Goal: Task Accomplishment & Management: Complete application form

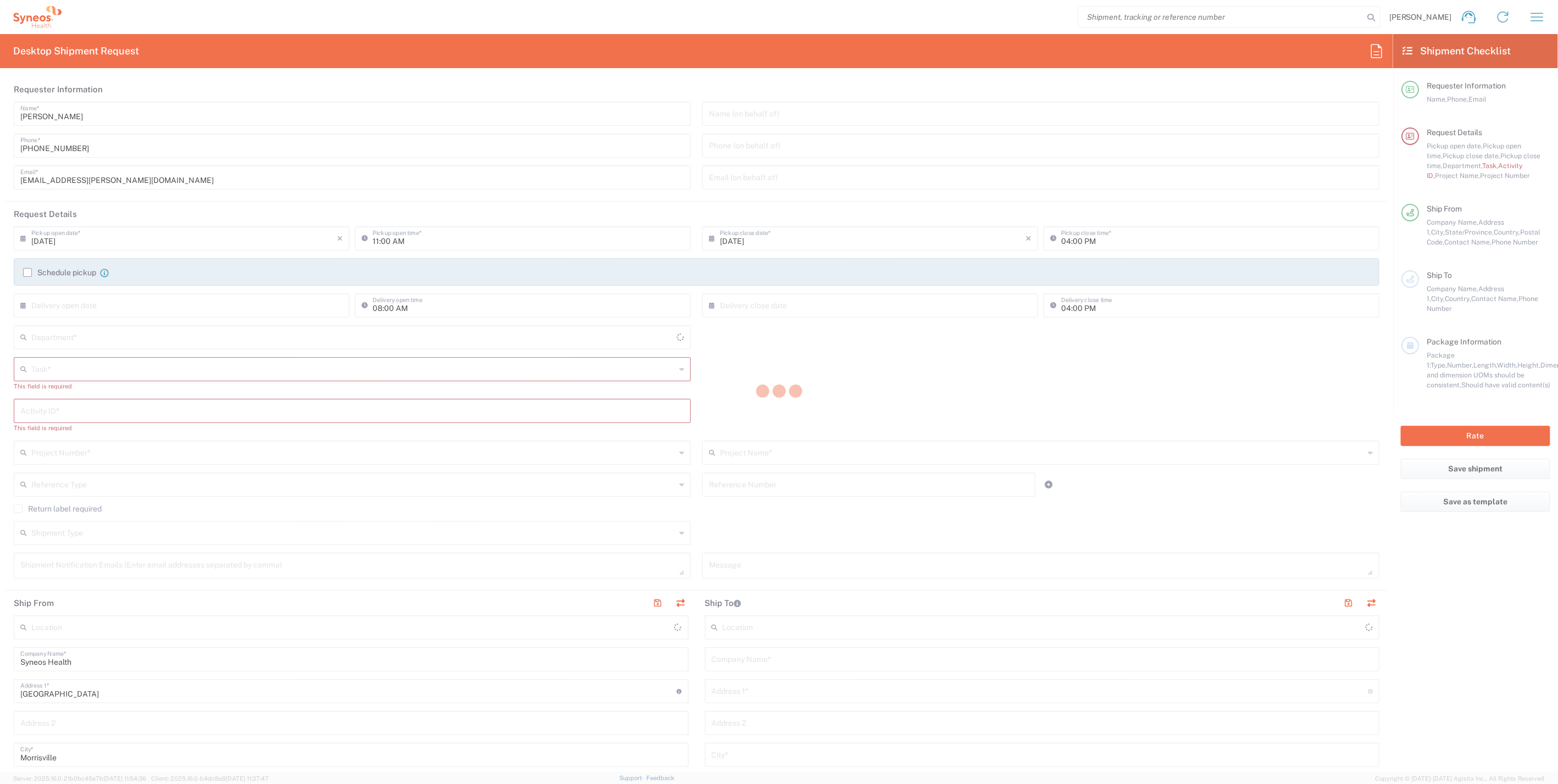
type input "[US_STATE]"
type input "[GEOGRAPHIC_DATA]"
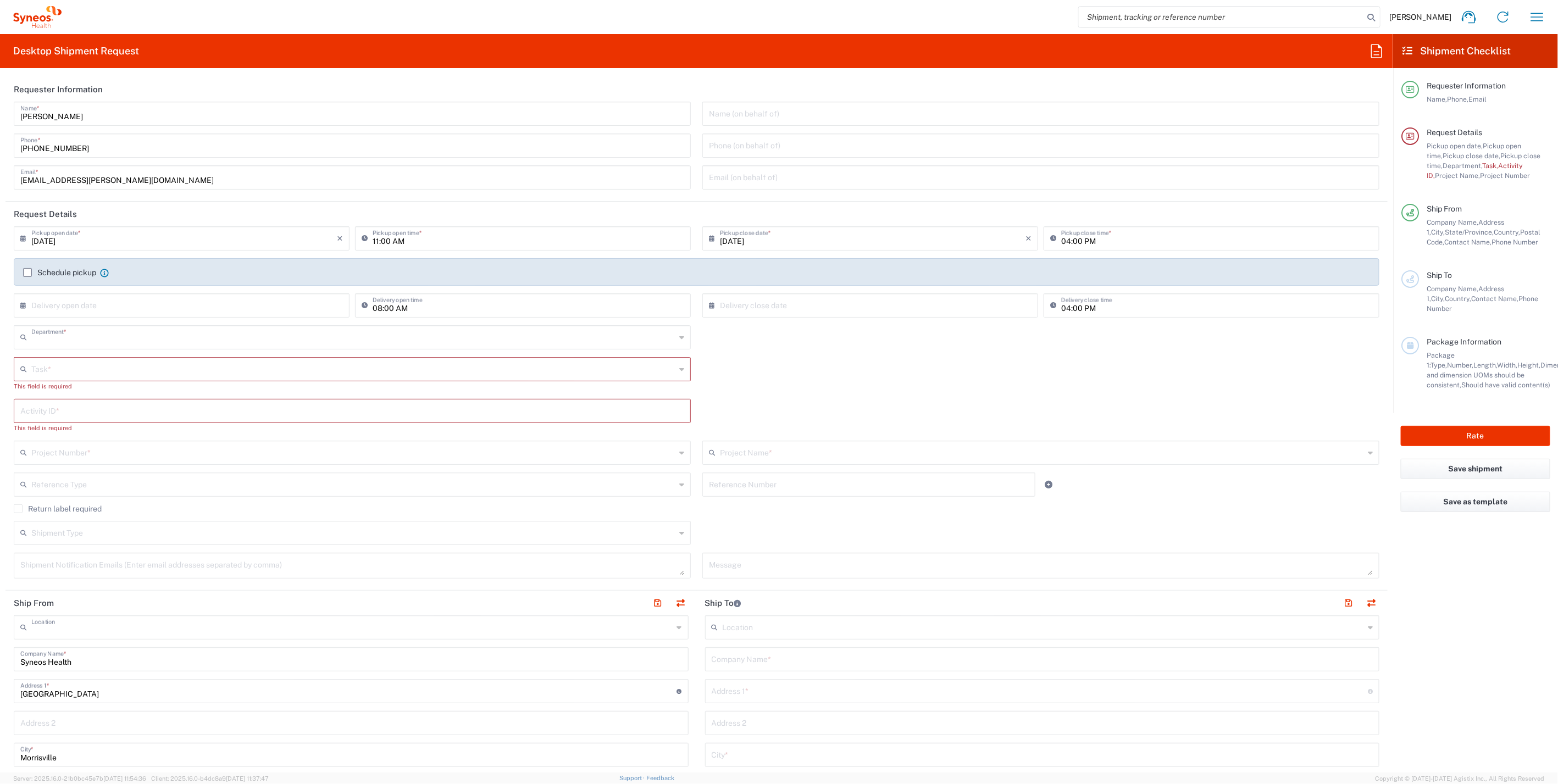
type input "4510"
type input "Syneos Health, LLC-[GEOGRAPHIC_DATA] [GEOGRAPHIC_DATA] [GEOGRAPHIC_DATA]"
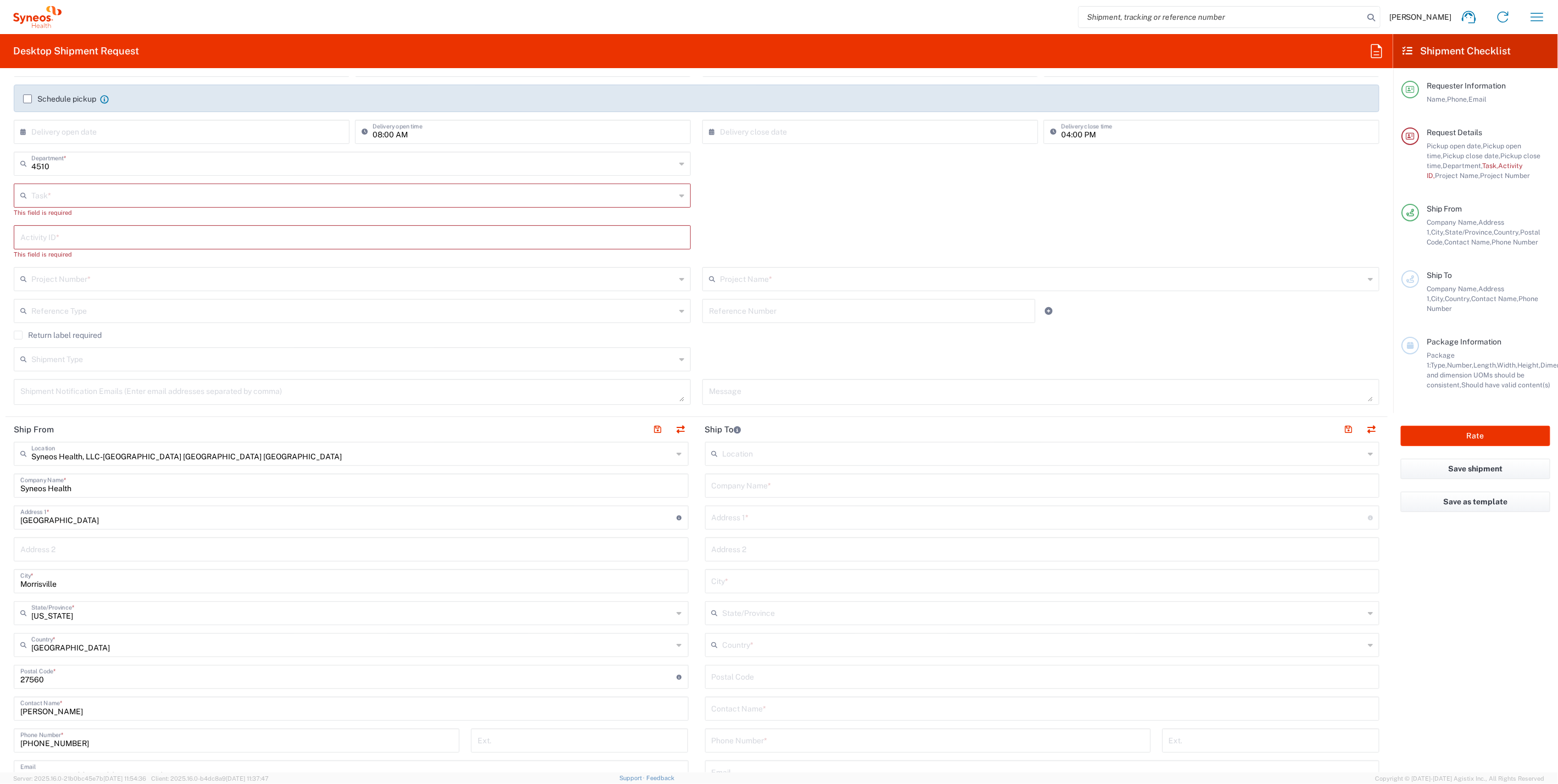
scroll to position [244, 0]
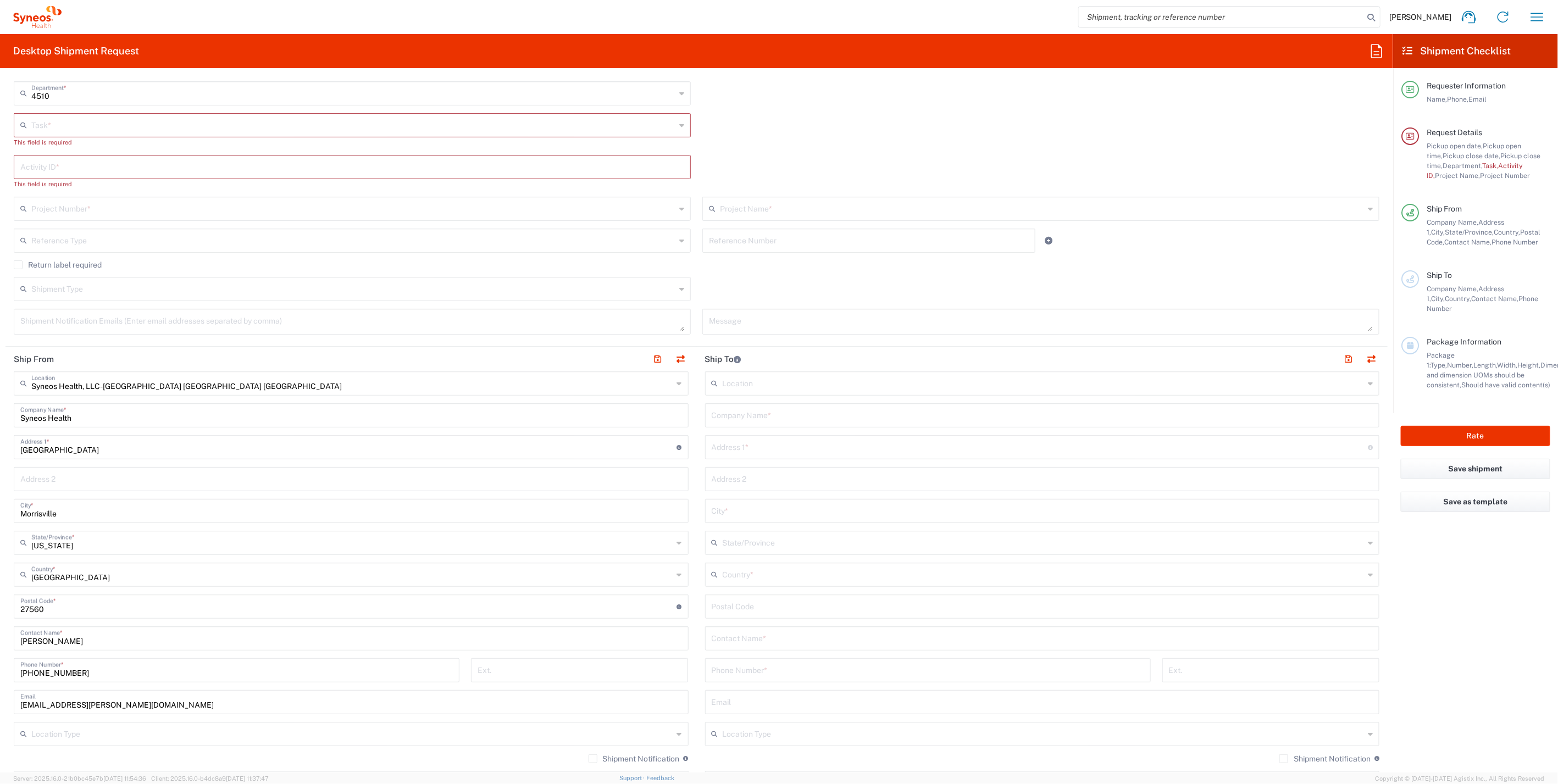
click at [738, 411] on input "text" at bounding box center [1042, 414] width 661 height 19
paste input "[PERSON_NAME]"
type input "[PERSON_NAME]"
paste input "[PERSON_NAME]"
type input "[PERSON_NAME]"
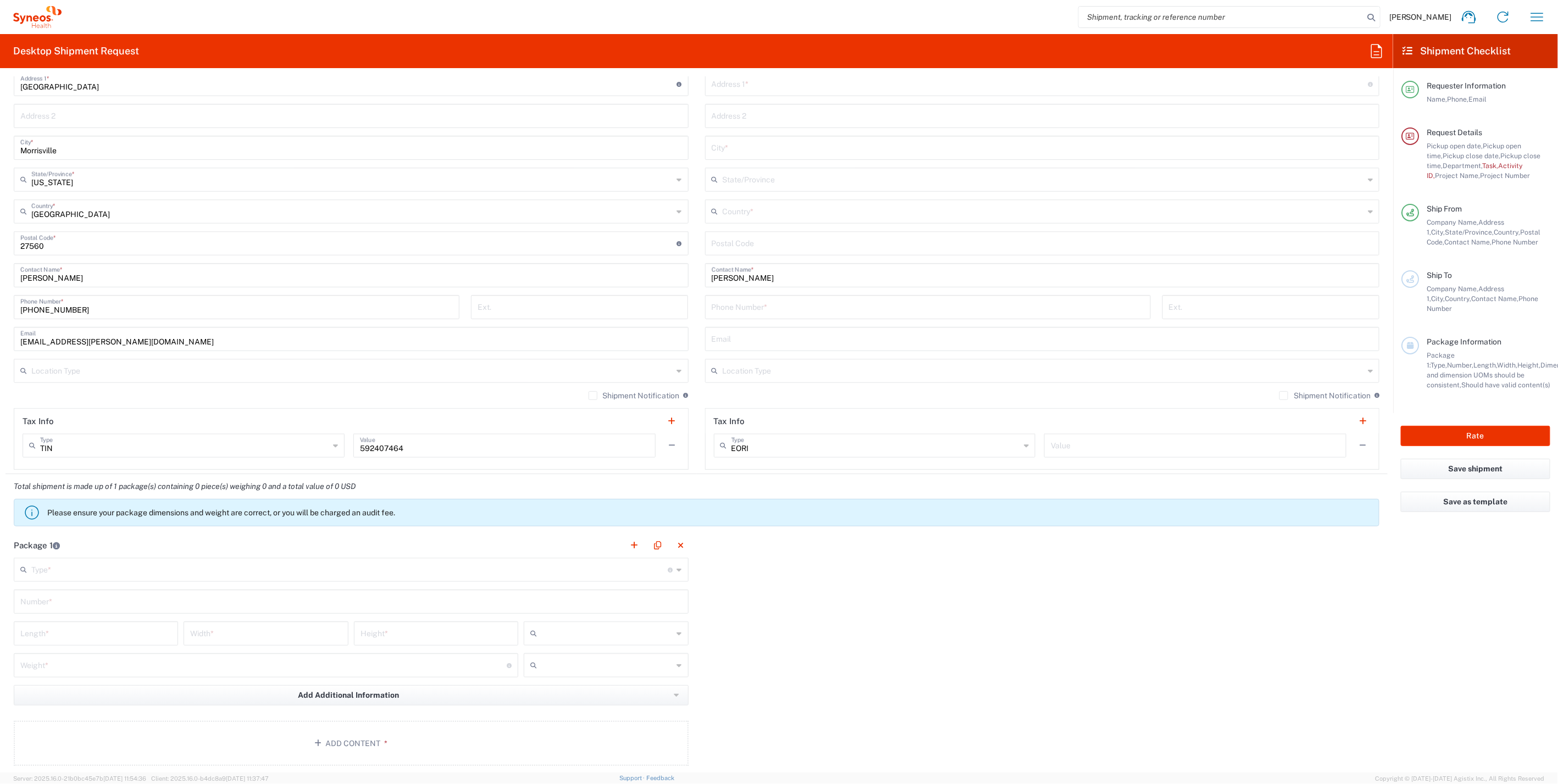
scroll to position [611, 0]
drag, startPoint x: 196, startPoint y: 569, endPoint x: 166, endPoint y: 581, distance: 32.3
click at [196, 569] on input "text" at bounding box center [349, 565] width 637 height 19
click at [85, 624] on span "Medium Box" at bounding box center [348, 624] width 667 height 17
type input "Medium Box"
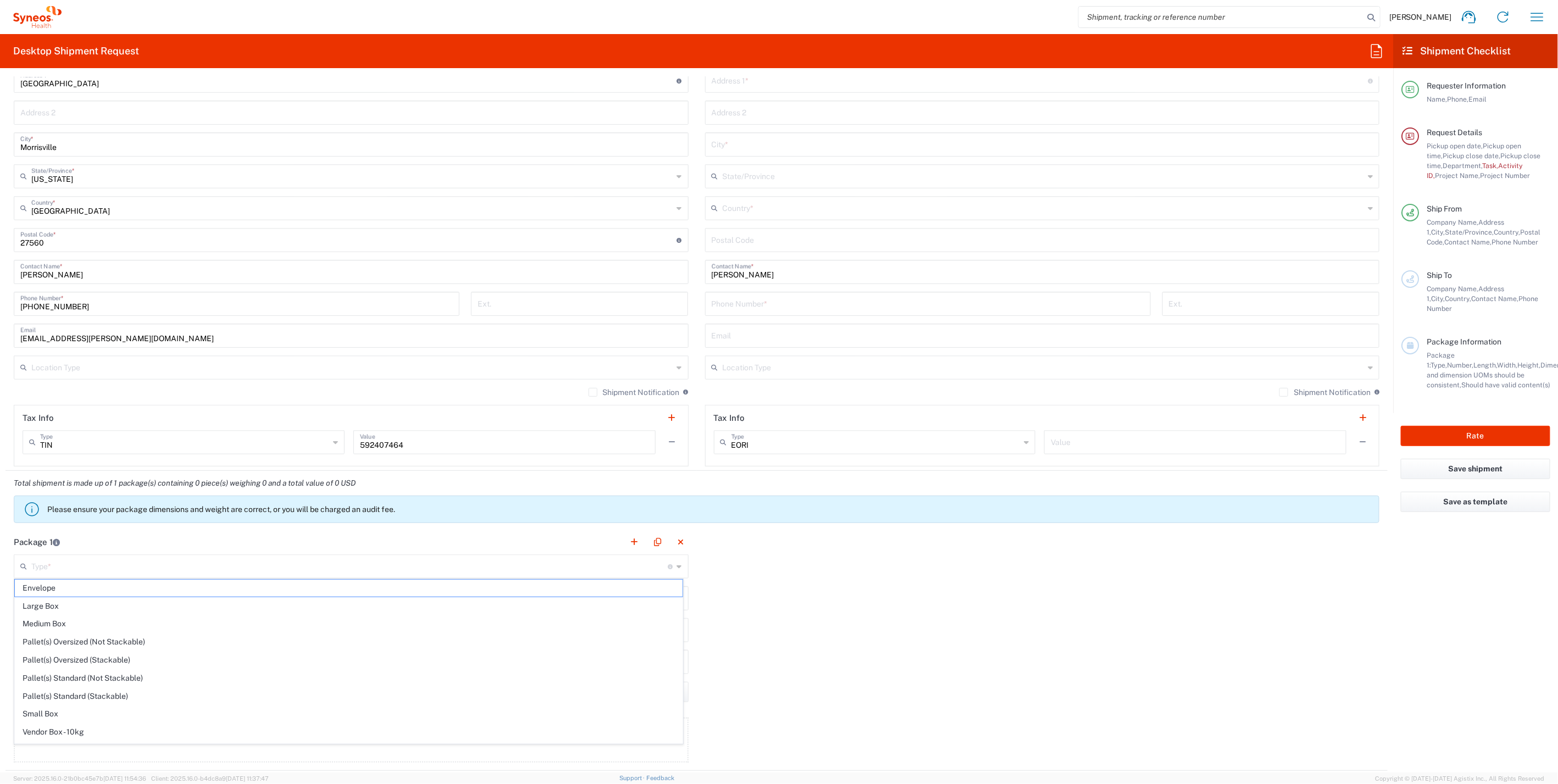
type input "13"
type input "11.5"
type input "2.5"
type input "in"
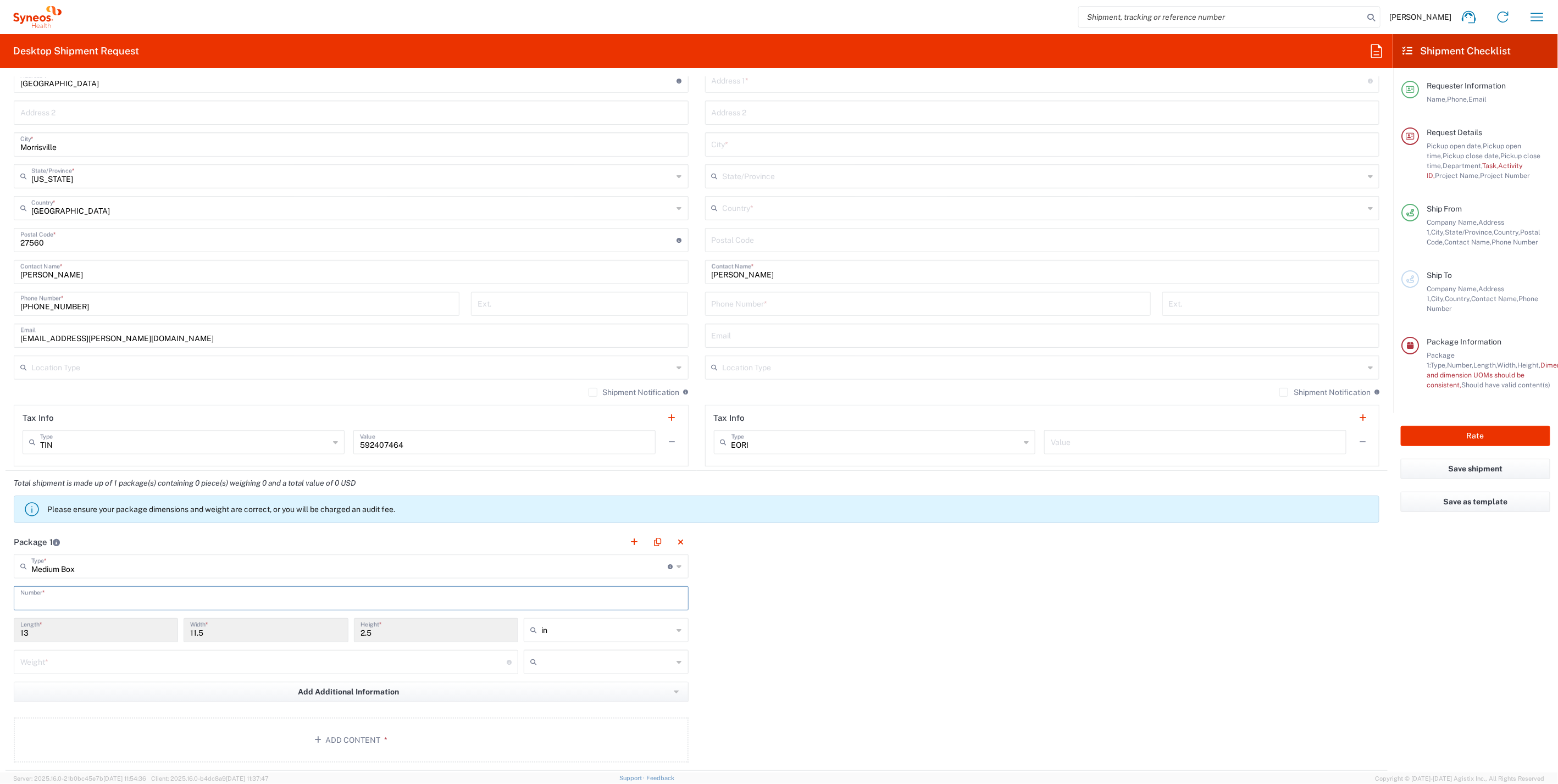
click at [103, 593] on input "text" at bounding box center [351, 597] width 661 height 19
type input "1"
click at [106, 667] on input "number" at bounding box center [264, 660] width 486 height 19
type input "7"
click at [618, 659] on input "text" at bounding box center [607, 662] width 131 height 18
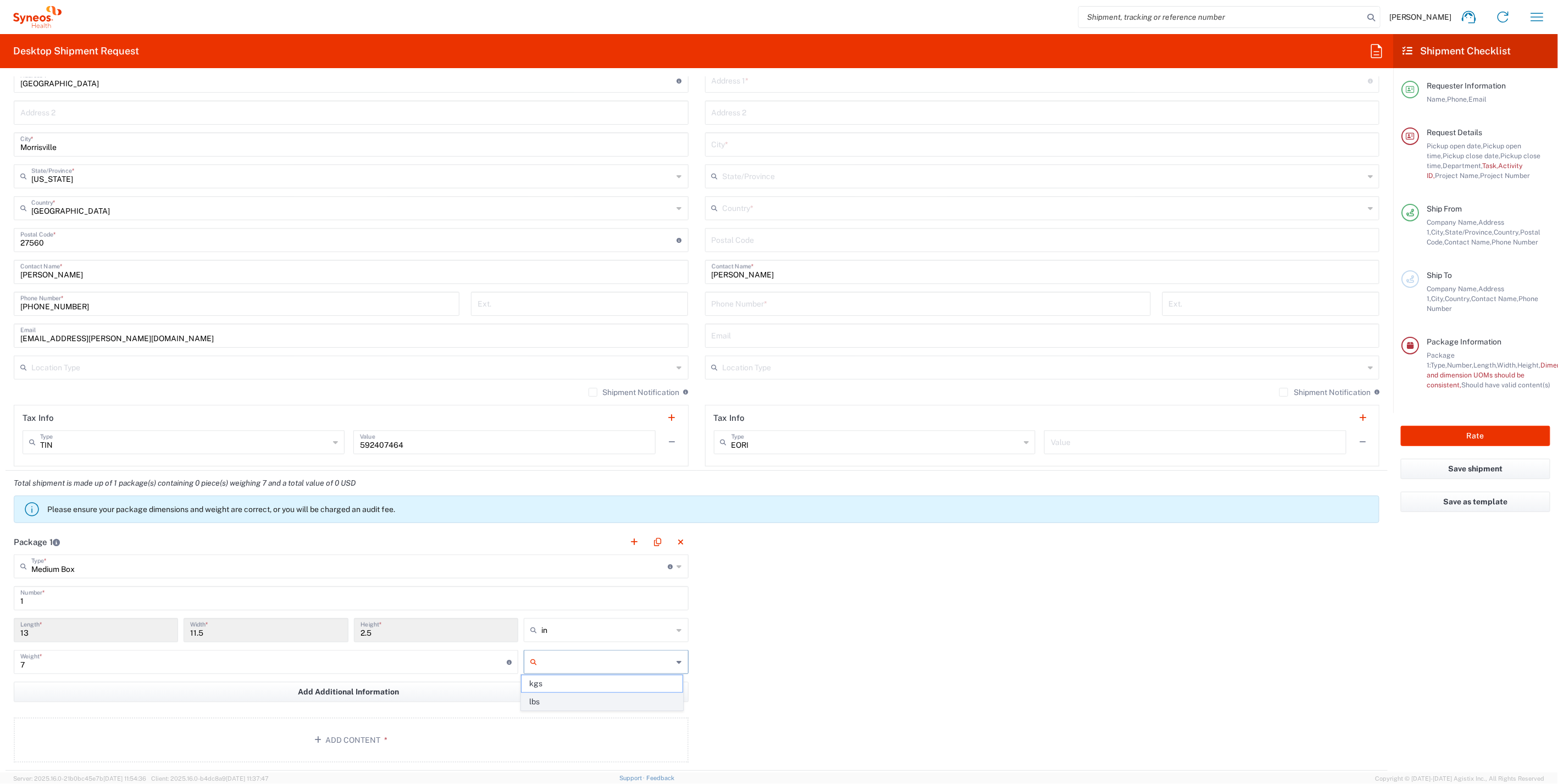
click at [564, 700] on span "lbs" at bounding box center [602, 701] width 161 height 17
type input "lbs"
click at [380, 736] on span "*" at bounding box center [383, 740] width 7 height 9
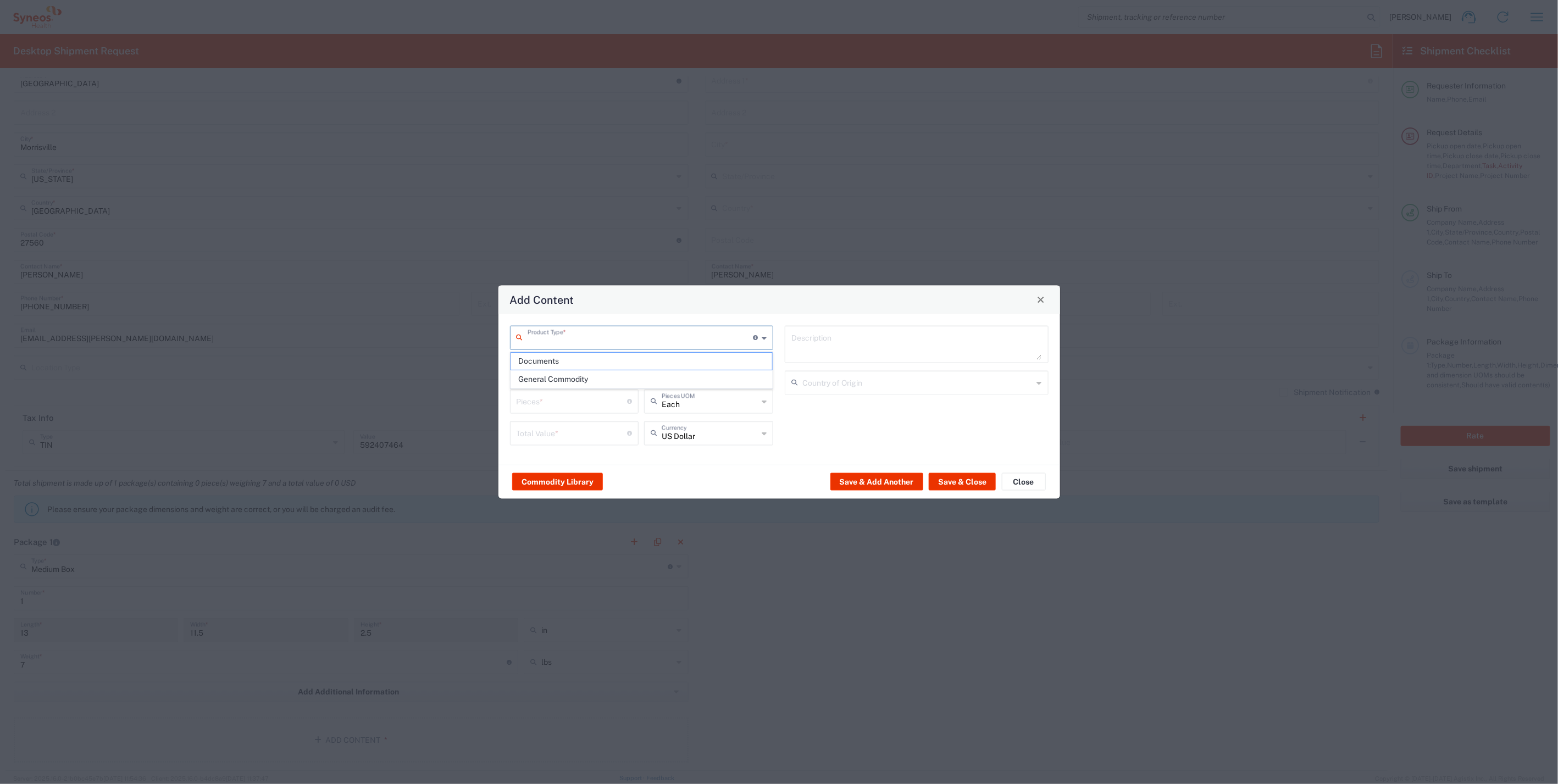
click at [570, 341] on input "text" at bounding box center [640, 336] width 226 height 19
click at [563, 378] on span "General Commodity" at bounding box center [641, 379] width 261 height 17
type input "General Commodity"
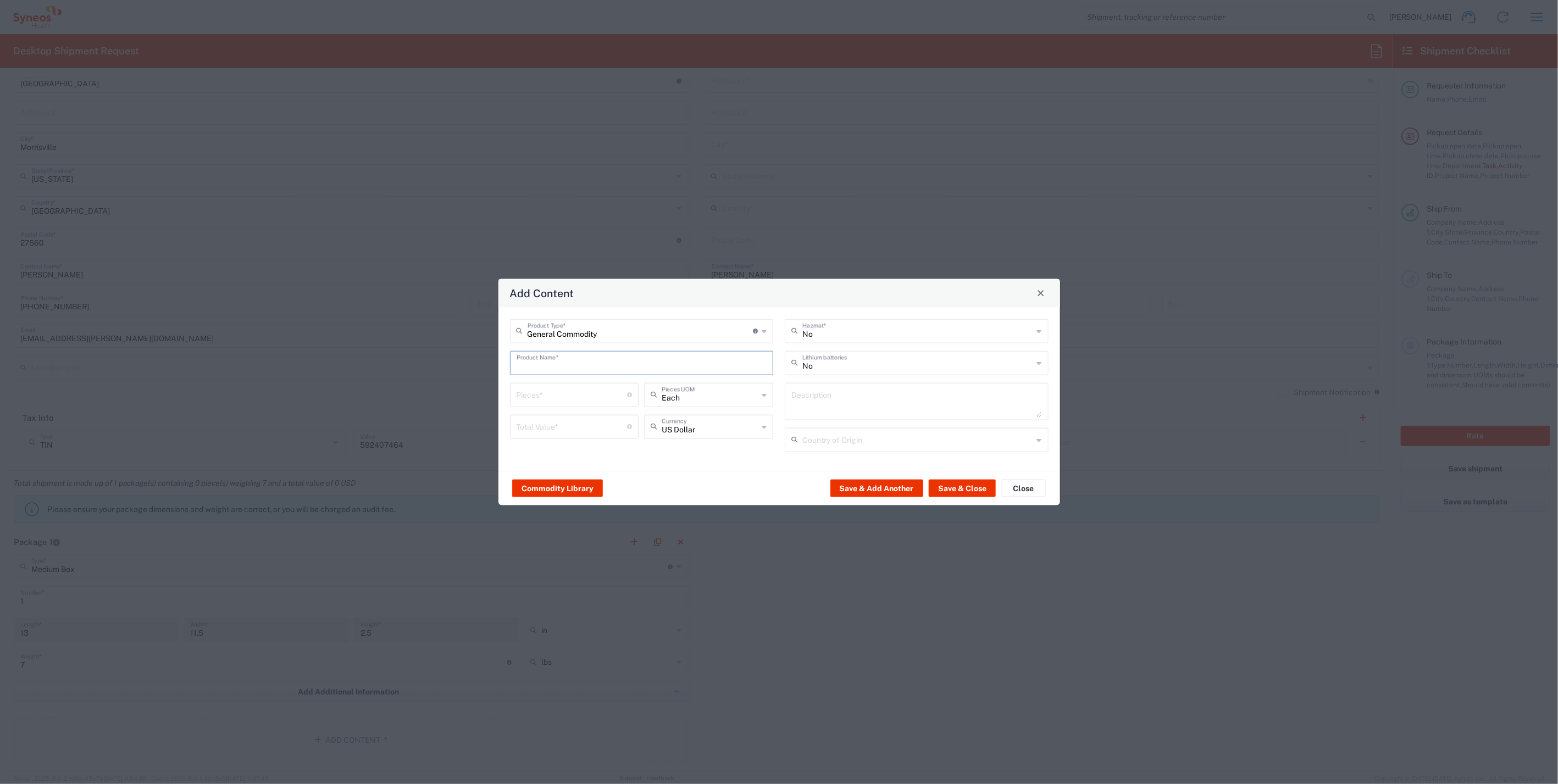
paste input "Surface Laptop 4"
type input "Surface Laptop 4"
paste textarea "Surface Laptop 4"
type textarea "Surface Laptop 4"
click at [833, 433] on input "text" at bounding box center [917, 438] width 231 height 19
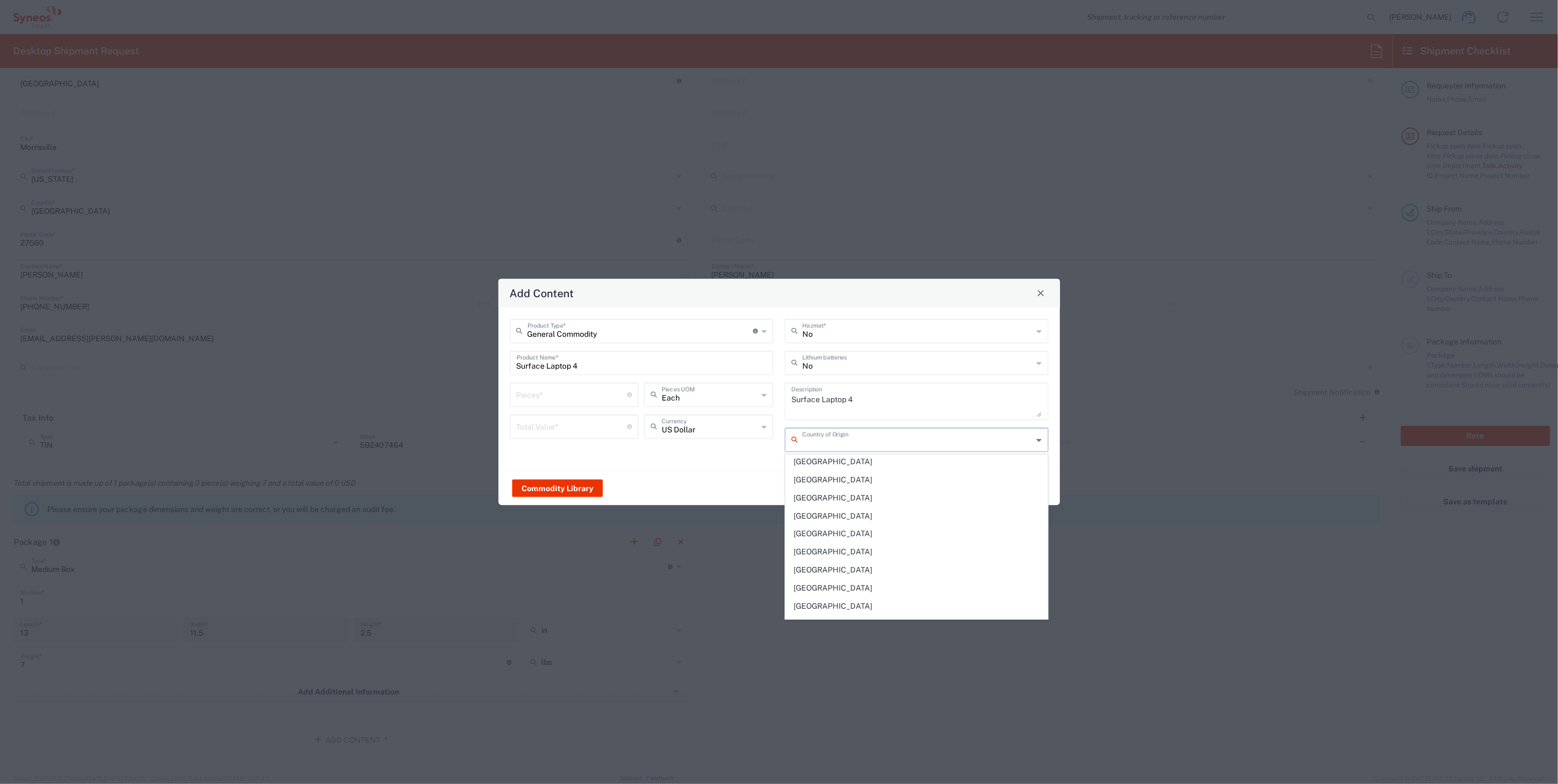
scroll to position [732, 0]
click at [816, 551] on span "[GEOGRAPHIC_DATA]" at bounding box center [917, 559] width 261 height 17
type input "[GEOGRAPHIC_DATA]"
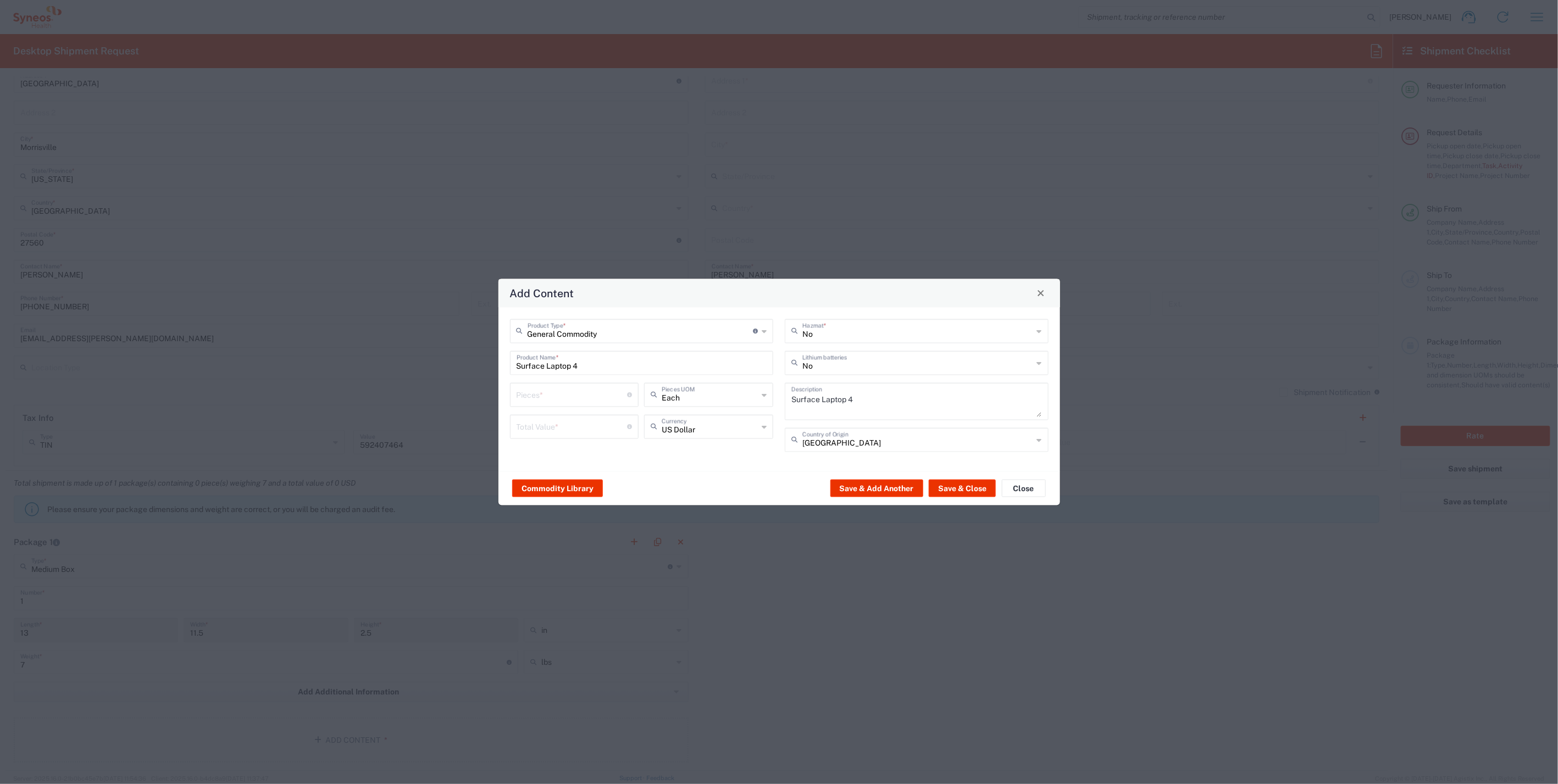
click at [583, 397] on input "number" at bounding box center [572, 393] width 111 height 19
type input "1"
click at [572, 421] on input "number" at bounding box center [572, 425] width 111 height 19
type input "800"
click at [980, 486] on button "Save & Close" at bounding box center [962, 488] width 67 height 18
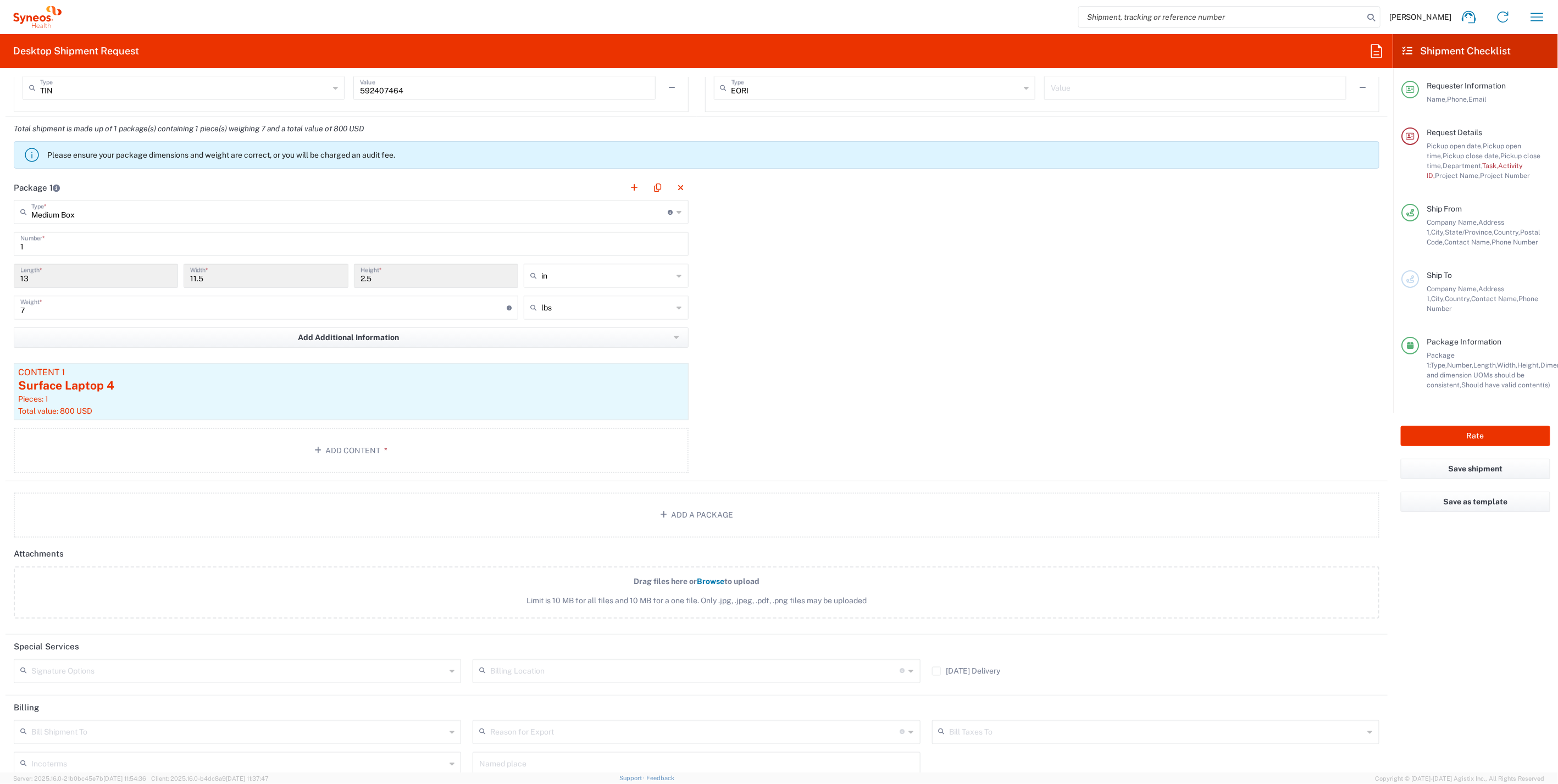
scroll to position [976, 0]
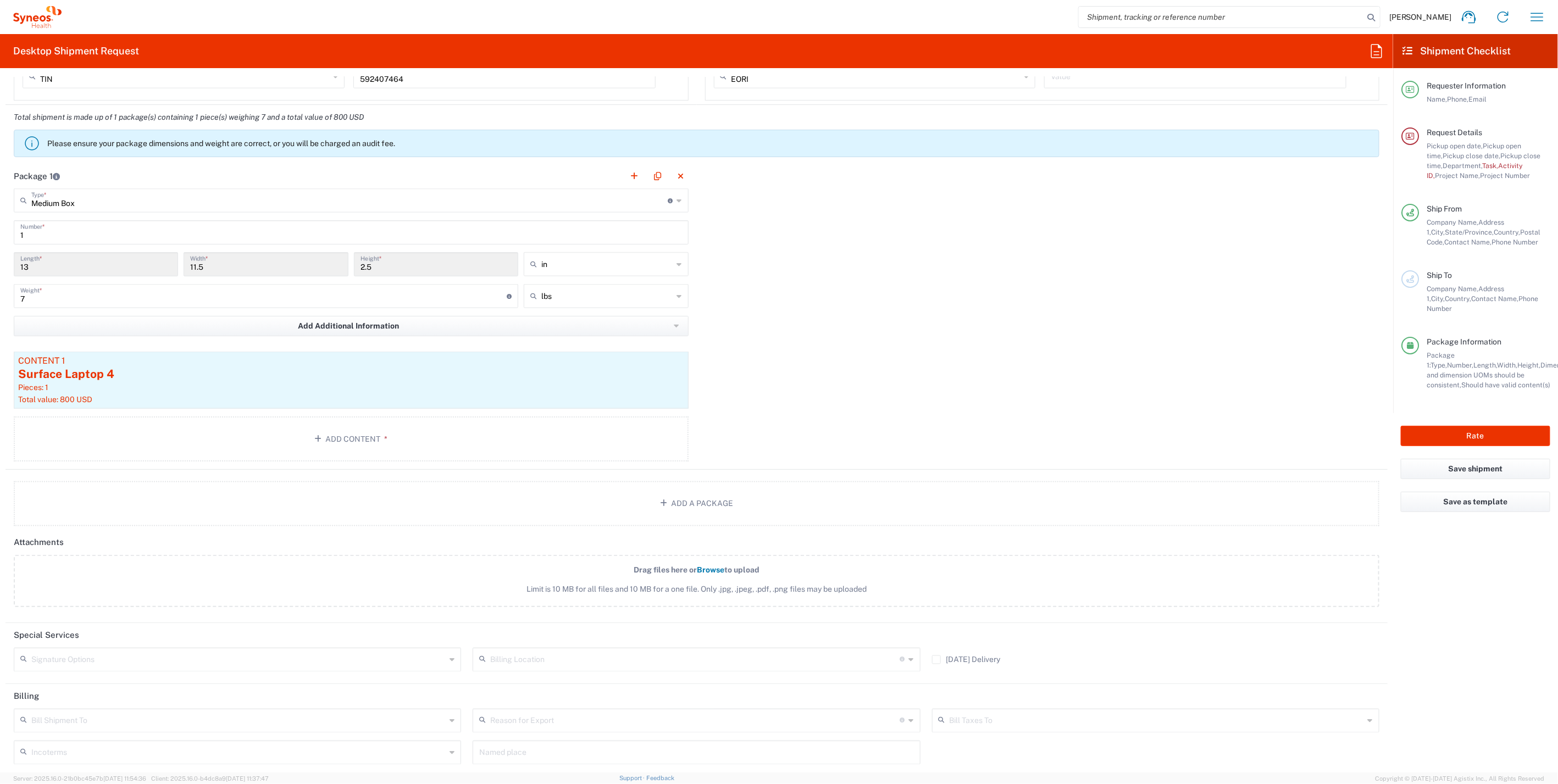
click at [450, 651] on icon at bounding box center [452, 659] width 5 height 18
drag, startPoint x: 76, startPoint y: 679, endPoint x: 245, endPoint y: 698, distance: 170.1
click at [77, 678] on span "Adult Signature Required" at bounding box center [235, 678] width 443 height 17
type input "Adult Signature Required"
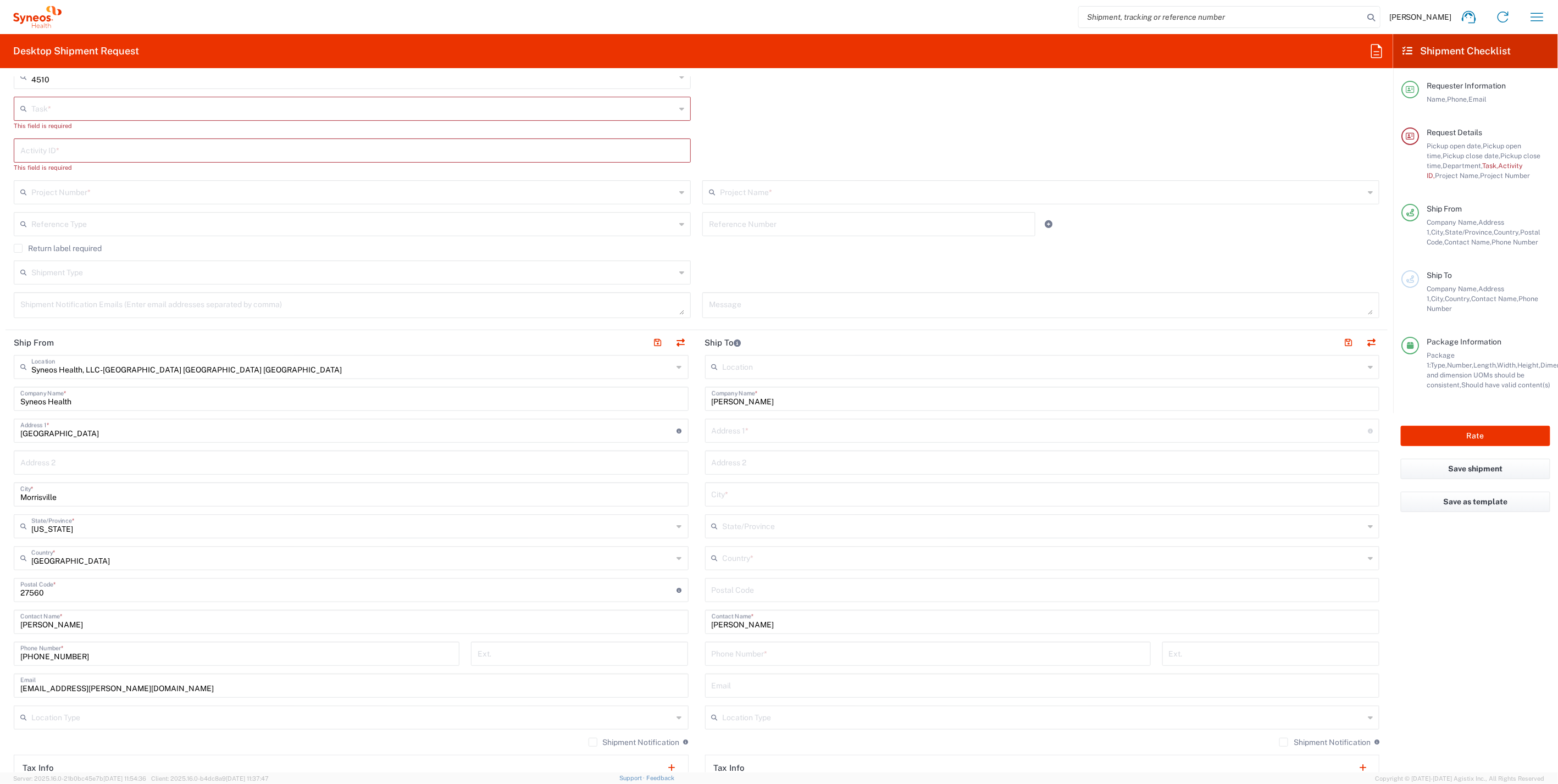
scroll to position [61, 0]
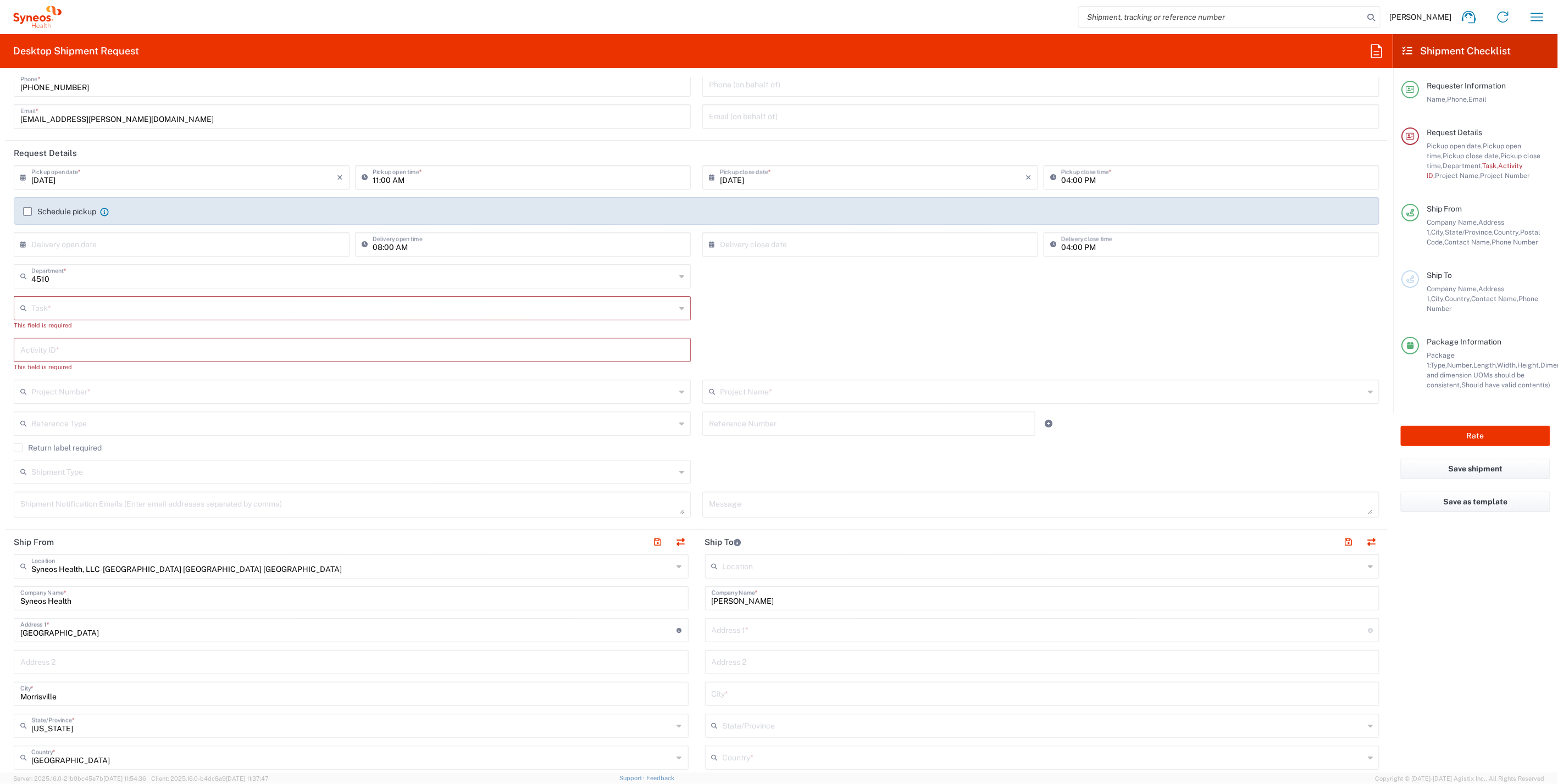
drag, startPoint x: 55, startPoint y: 306, endPoint x: 54, endPoint y: 321, distance: 15.0
click at [55, 305] on input "text" at bounding box center [353, 307] width 644 height 19
click at [44, 360] on span "New Hire" at bounding box center [349, 368] width 670 height 17
type input "New Hire"
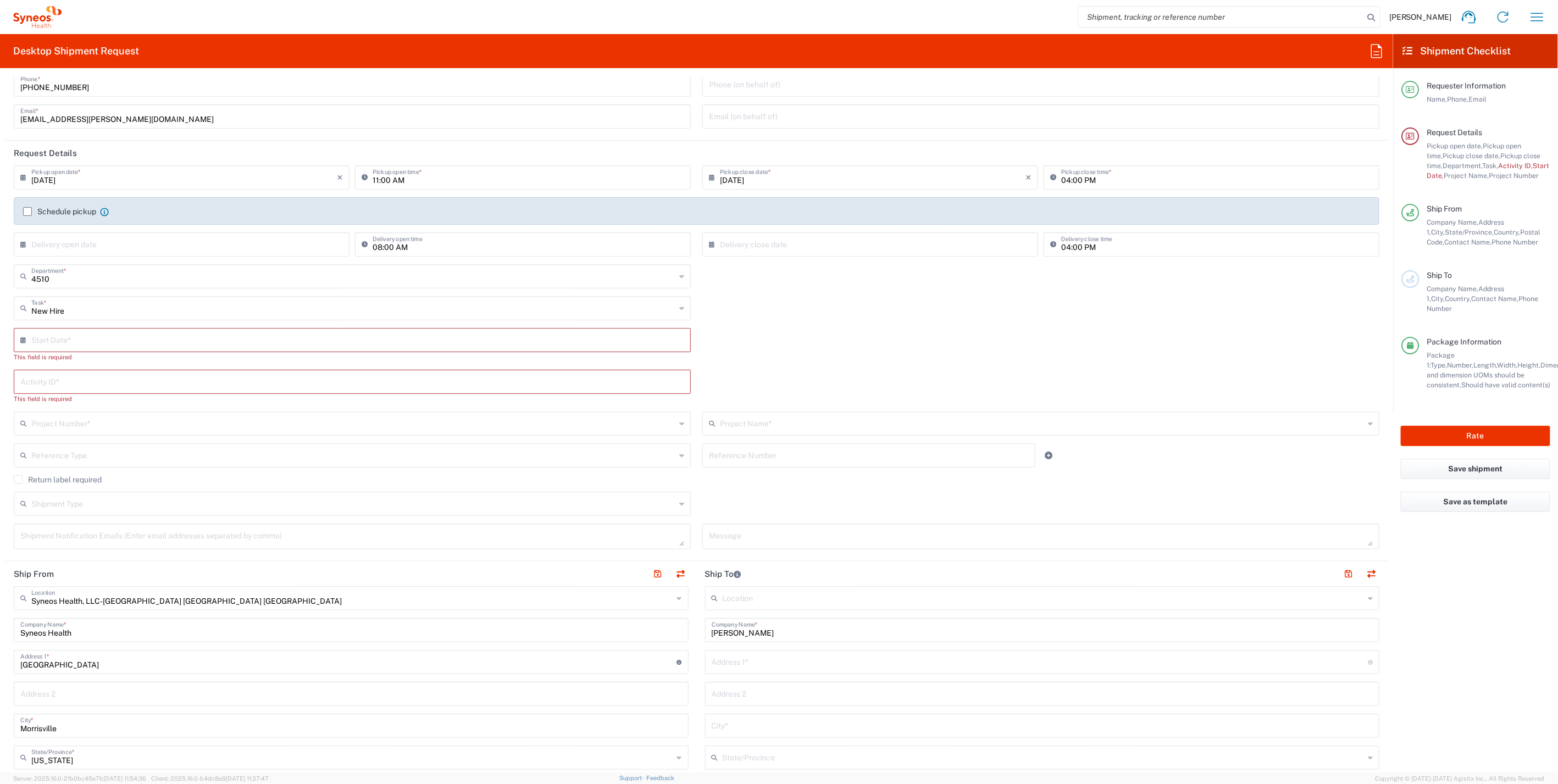
click at [57, 342] on input "text" at bounding box center [355, 339] width 647 height 19
click at [320, 440] on span "18" at bounding box center [321, 439] width 16 height 15
type input "[DATE]"
paste input "SCTASK2667284"
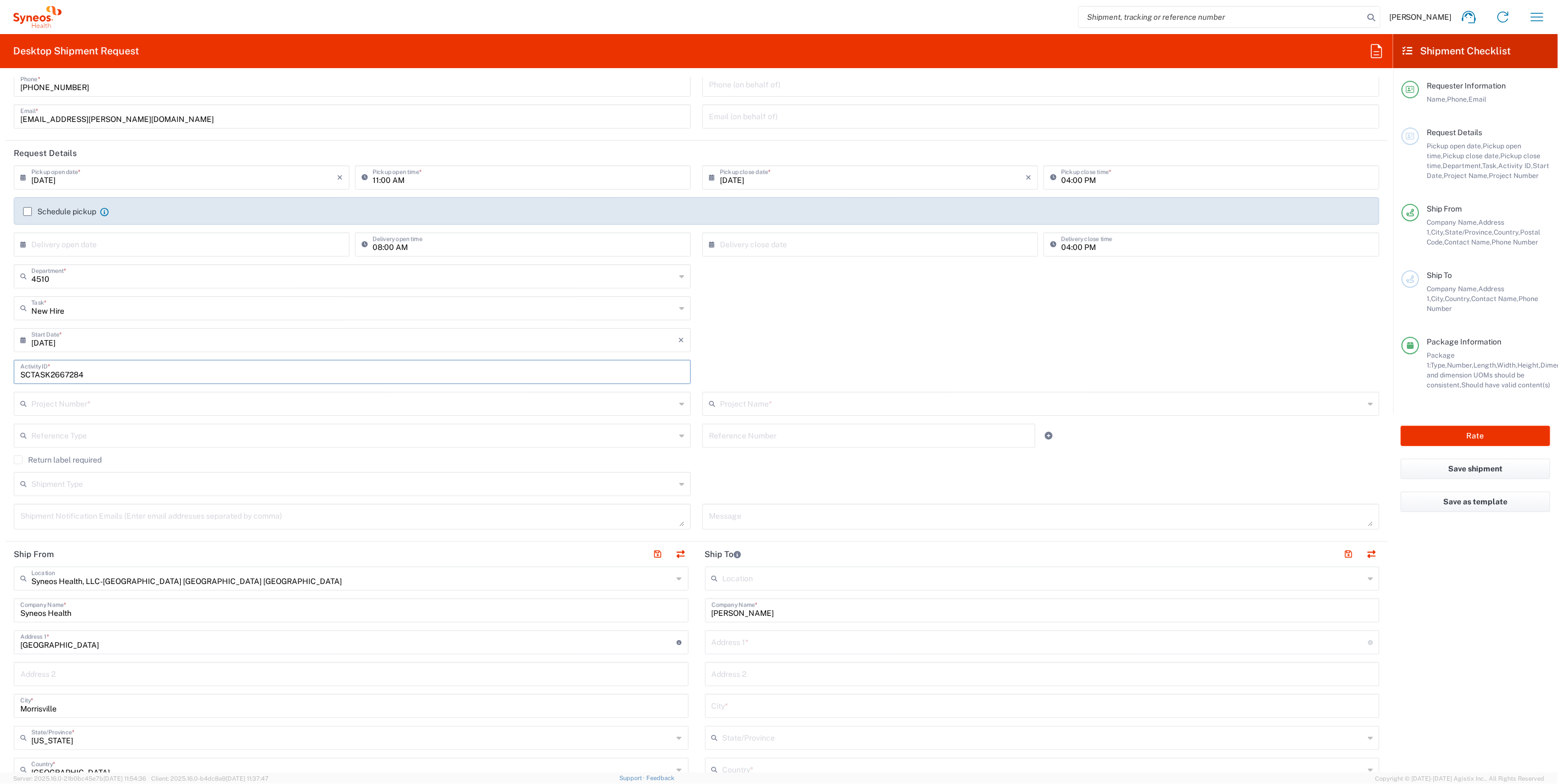
type input "SCTASK2667284"
click at [101, 407] on input "text" at bounding box center [353, 403] width 644 height 19
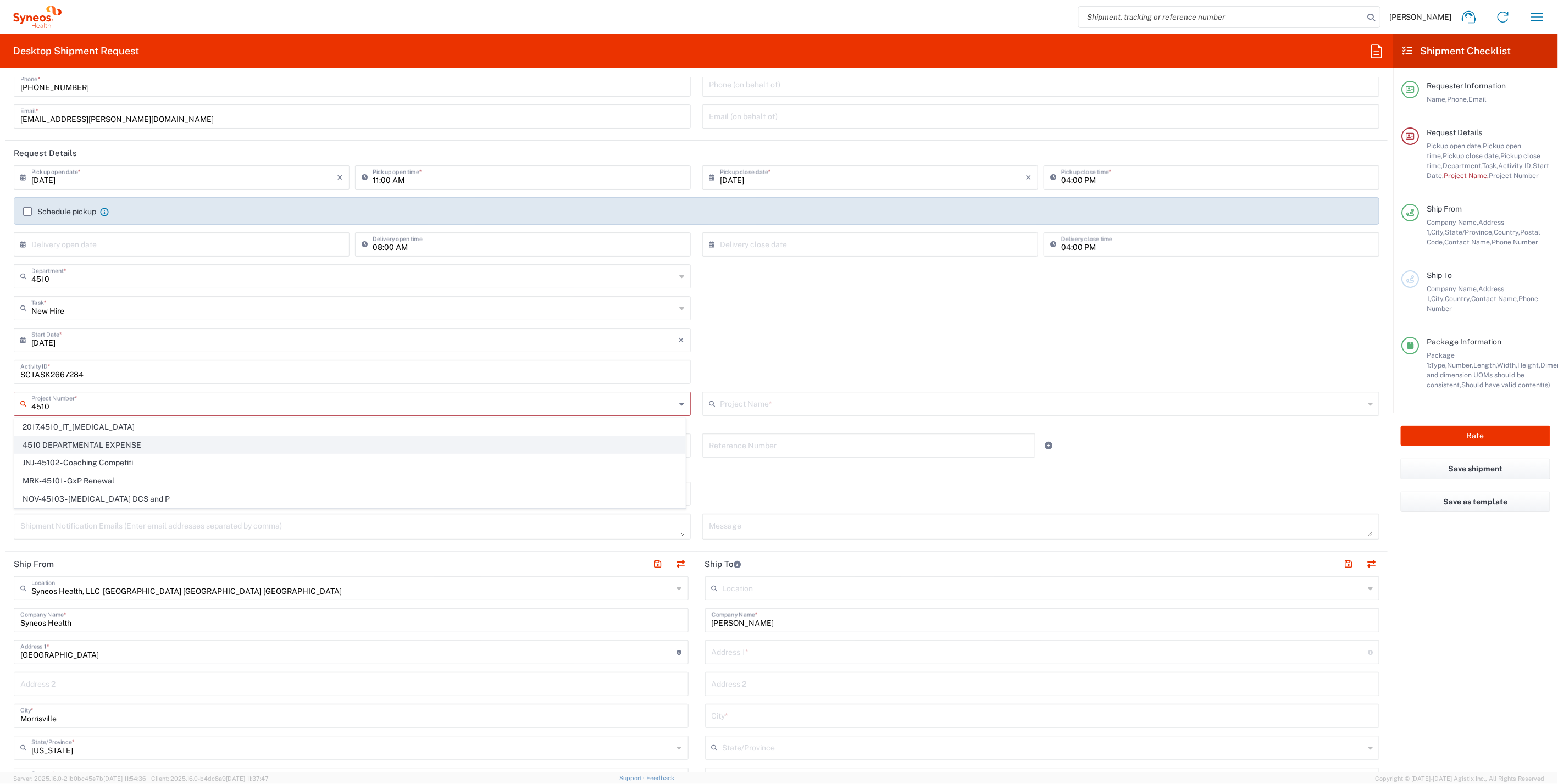
click at [112, 450] on span "4510 DEPARTMENTAL EXPENSE" at bounding box center [349, 445] width 670 height 17
type input "4510 DEPARTMENTAL EXPENSE"
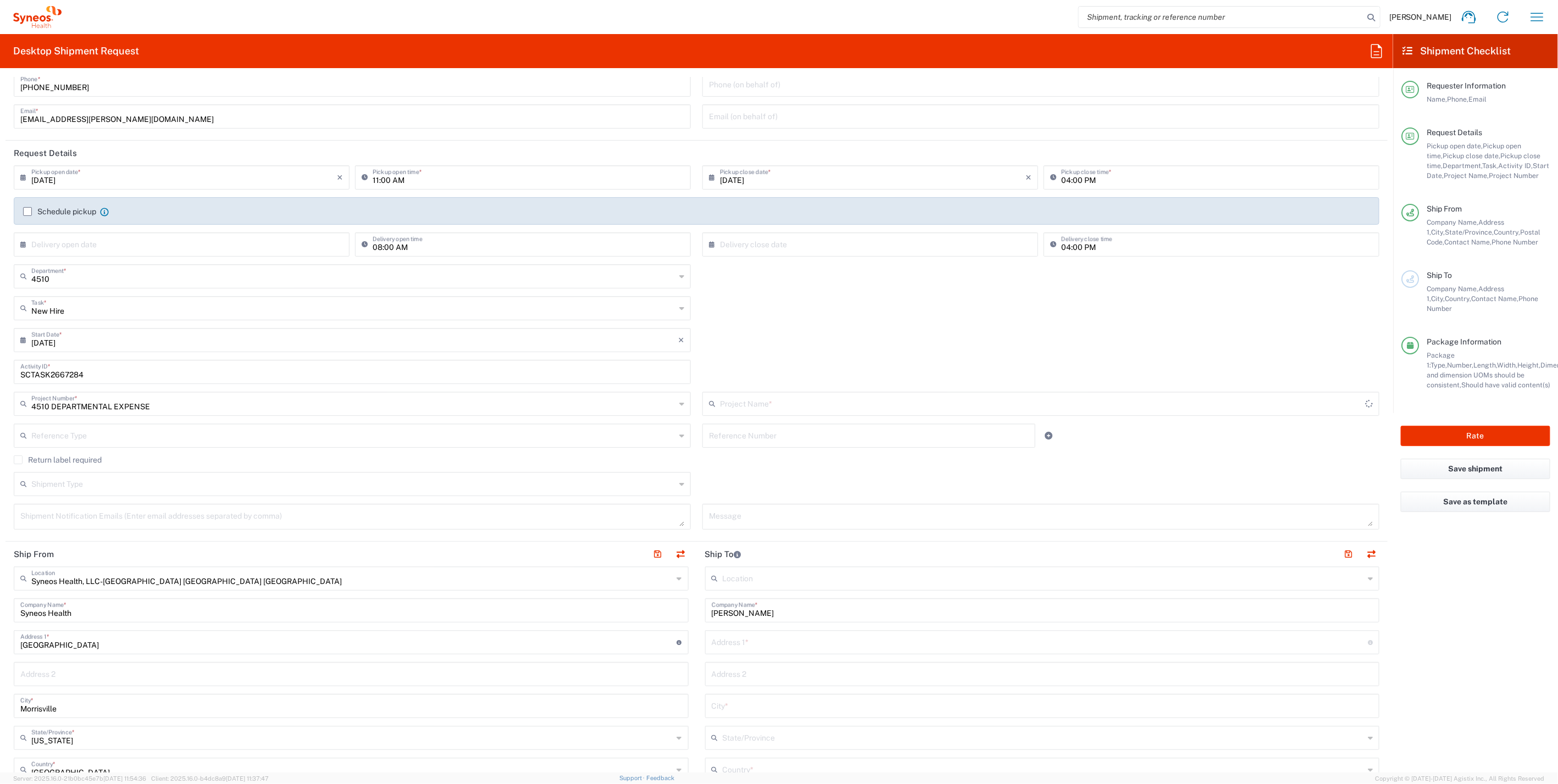
type input "4510 DEPARTMENTAL EXPENSE"
click at [287, 480] on input "text" at bounding box center [353, 483] width 644 height 19
click at [104, 523] on span "Regular" at bounding box center [349, 525] width 670 height 17
type input "Regular"
paste textarea "[PERSON_NAME][EMAIL_ADDRESS][DOMAIN_NAME]"
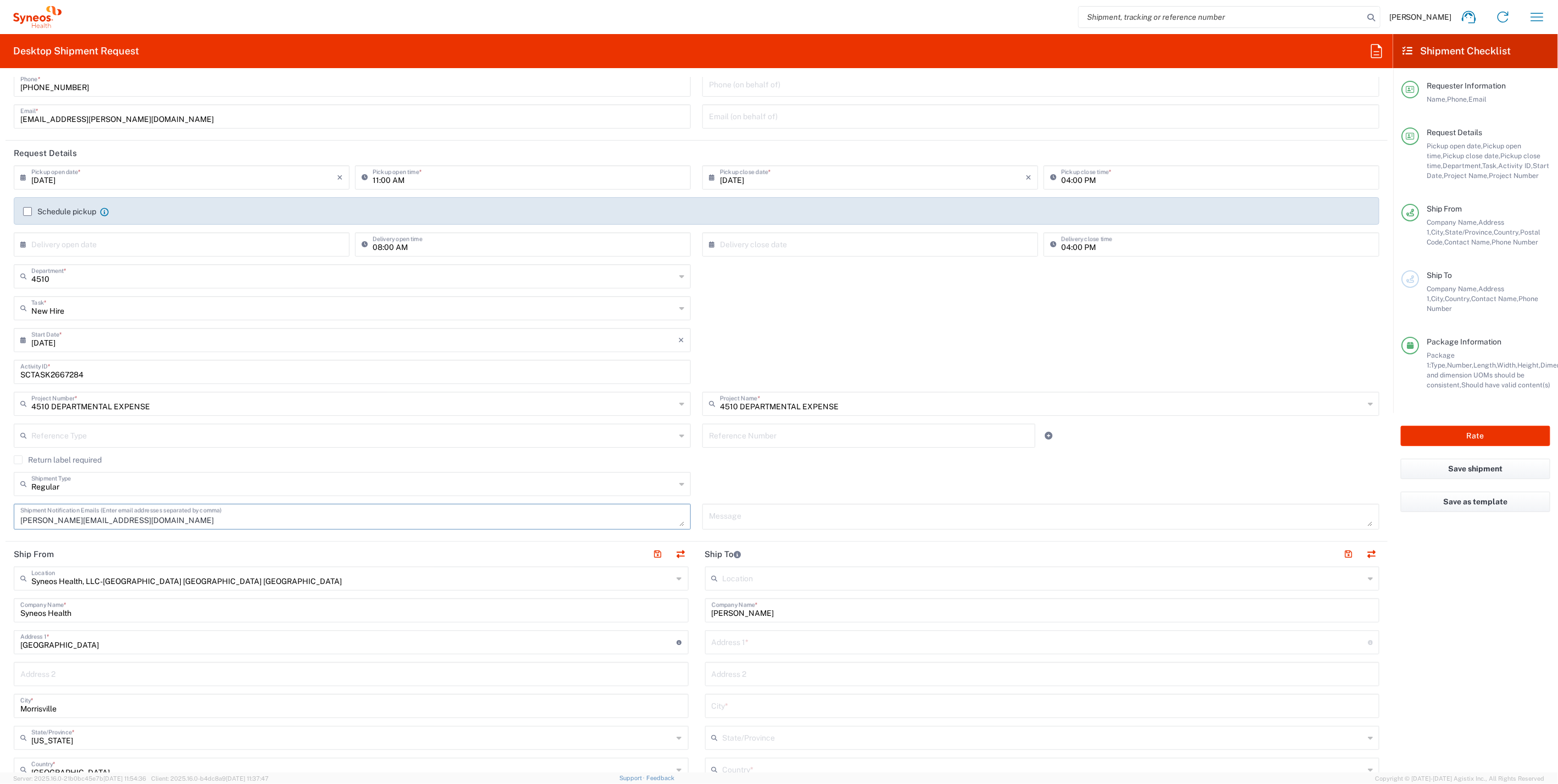
scroll to position [1, 0]
drag, startPoint x: 122, startPoint y: 521, endPoint x: 106, endPoint y: 491, distance: 34.0
click at [122, 521] on textarea "[PERSON_NAME][EMAIL_ADDRESS][DOMAIN_NAME]" at bounding box center [352, 516] width 664 height 19
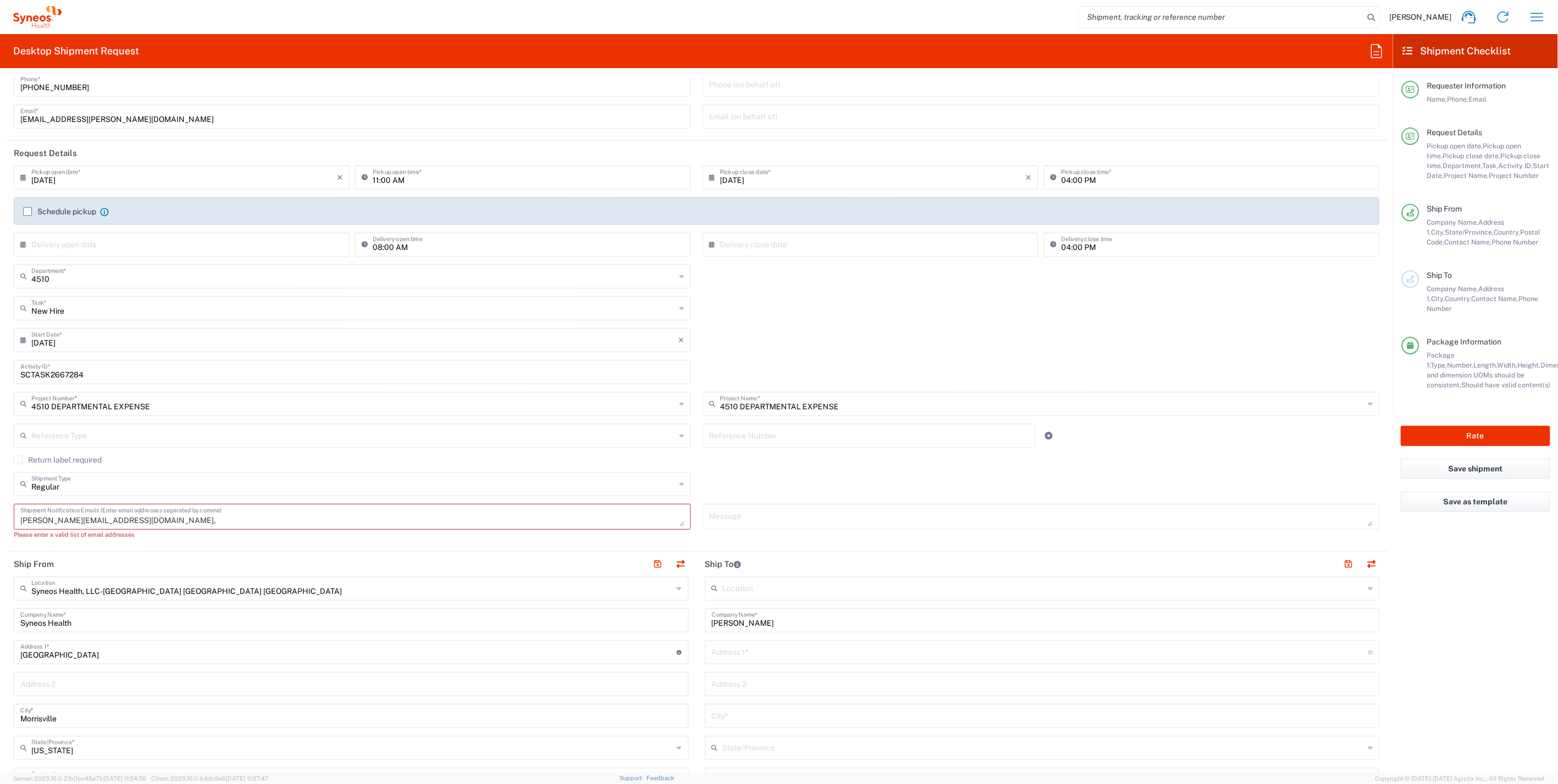
click at [130, 517] on textarea "[PERSON_NAME][EMAIL_ADDRESS][DOMAIN_NAME]," at bounding box center [352, 516] width 664 height 19
paste textarea "[PERSON_NAME][EMAIL_ADDRESS][PERSON_NAME][DOMAIN_NAME]"
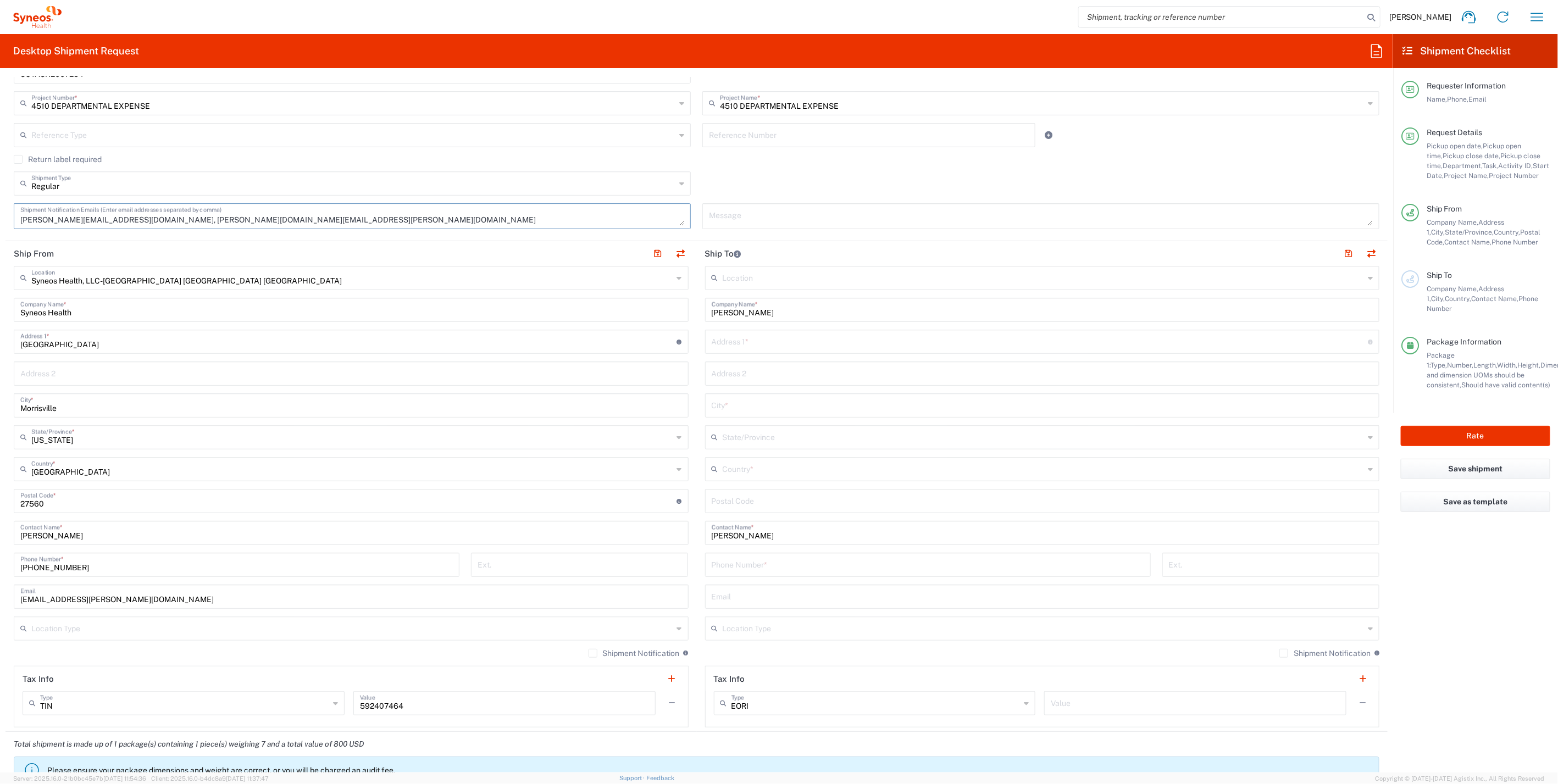
scroll to position [366, 0]
type textarea "[PERSON_NAME][EMAIL_ADDRESS][DOMAIN_NAME], [PERSON_NAME][DOMAIN_NAME][EMAIL_ADD…"
drag, startPoint x: 1276, startPoint y: 646, endPoint x: 1304, endPoint y: 623, distance: 36.2
click at [1279, 646] on label "Shipment Notification" at bounding box center [1324, 649] width 91 height 9
click at [1284, 649] on input "Shipment Notification" at bounding box center [1284, 649] width 0 height 0
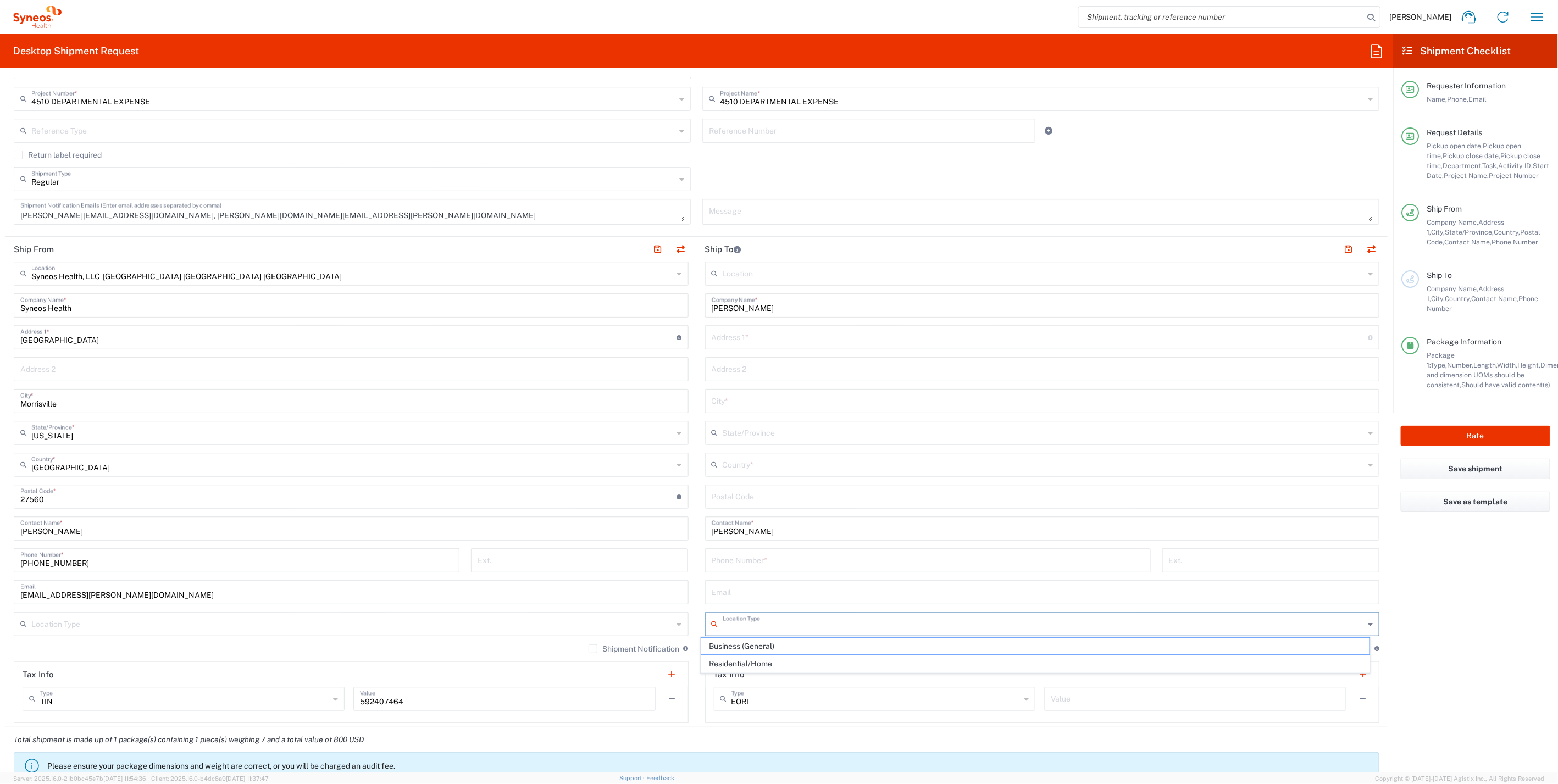
click at [1304, 623] on input "text" at bounding box center [1044, 623] width 642 height 19
drag, startPoint x: 806, startPoint y: 657, endPoint x: 700, endPoint y: 646, distance: 106.6
click at [804, 657] on span "Residential/Home" at bounding box center [1034, 663] width 667 height 17
type input "Residential/Home"
click at [589, 644] on label "Shipment Notification" at bounding box center [634, 649] width 91 height 9
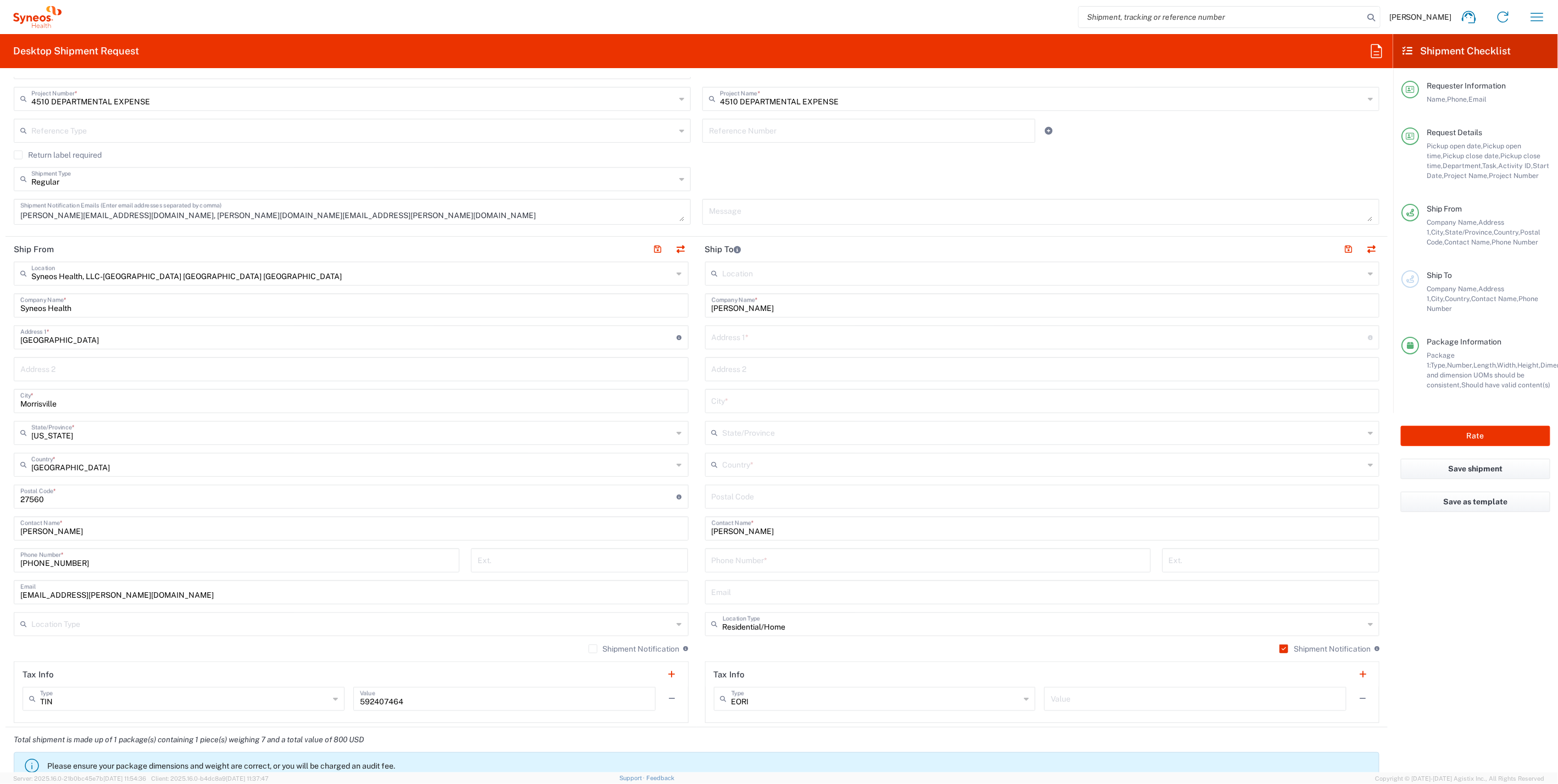
click at [593, 649] on input "Shipment Notification" at bounding box center [593, 649] width 0 height 0
click at [499, 621] on input "text" at bounding box center [352, 623] width 642 height 19
drag, startPoint x: 193, startPoint y: 642, endPoint x: 828, endPoint y: 634, distance: 635.1
click at [193, 642] on span "Business (General)" at bounding box center [348, 646] width 667 height 17
type input "Business (General)"
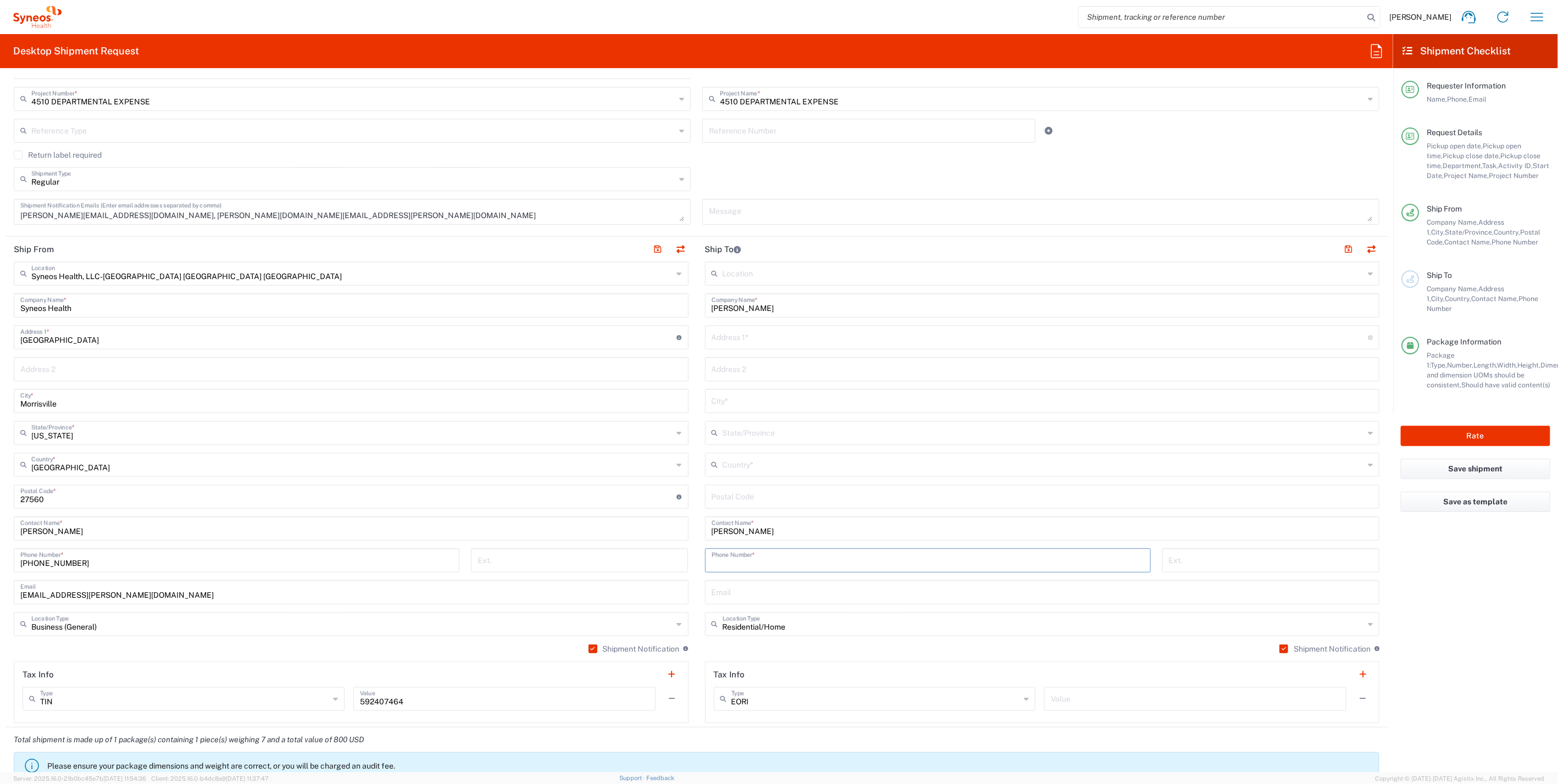
paste input "[PHONE_NUMBER]"
type input "[PHONE_NUMBER]"
drag, startPoint x: 764, startPoint y: 529, endPoint x: 693, endPoint y: 530, distance: 71.0
click at [696, 530] on main "Location [PERSON_NAME] LLC-[GEOGRAPHIC_DATA] [GEOGRAPHIC_DATA] [GEOGRAPHIC_DATA…" at bounding box center [1042, 492] width 691 height 462
paste input "Xianmiao QIU"
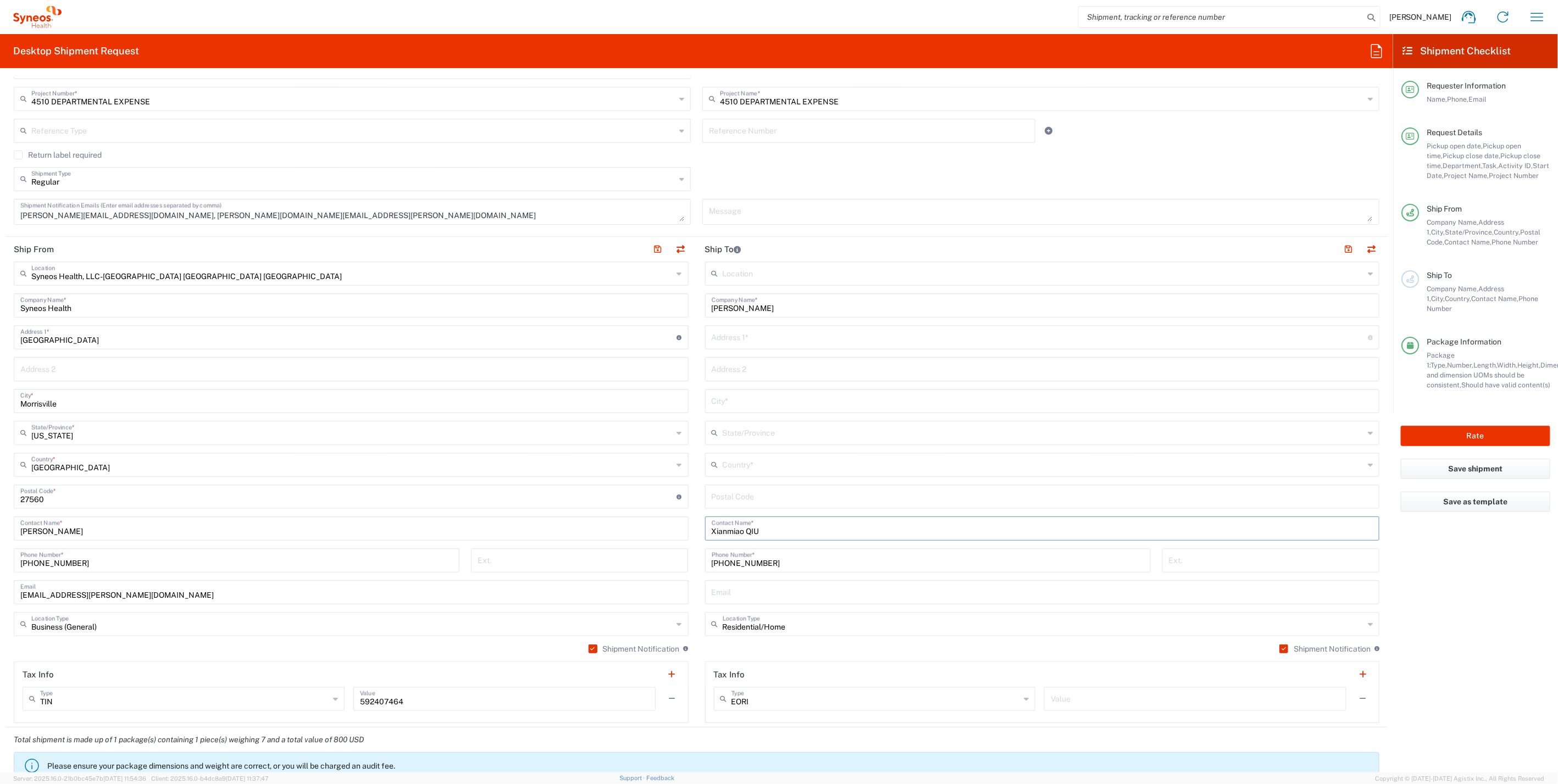
type input "Xianmiao QIU"
drag, startPoint x: 775, startPoint y: 308, endPoint x: 732, endPoint y: 309, distance: 43.0
click at [699, 310] on main "Location [PERSON_NAME] LLC-[GEOGRAPHIC_DATA] [GEOGRAPHIC_DATA] [GEOGRAPHIC_DATA…" at bounding box center [1042, 492] width 691 height 462
paste input "Xianmiao QIU"
type input "Xianmiao QIU"
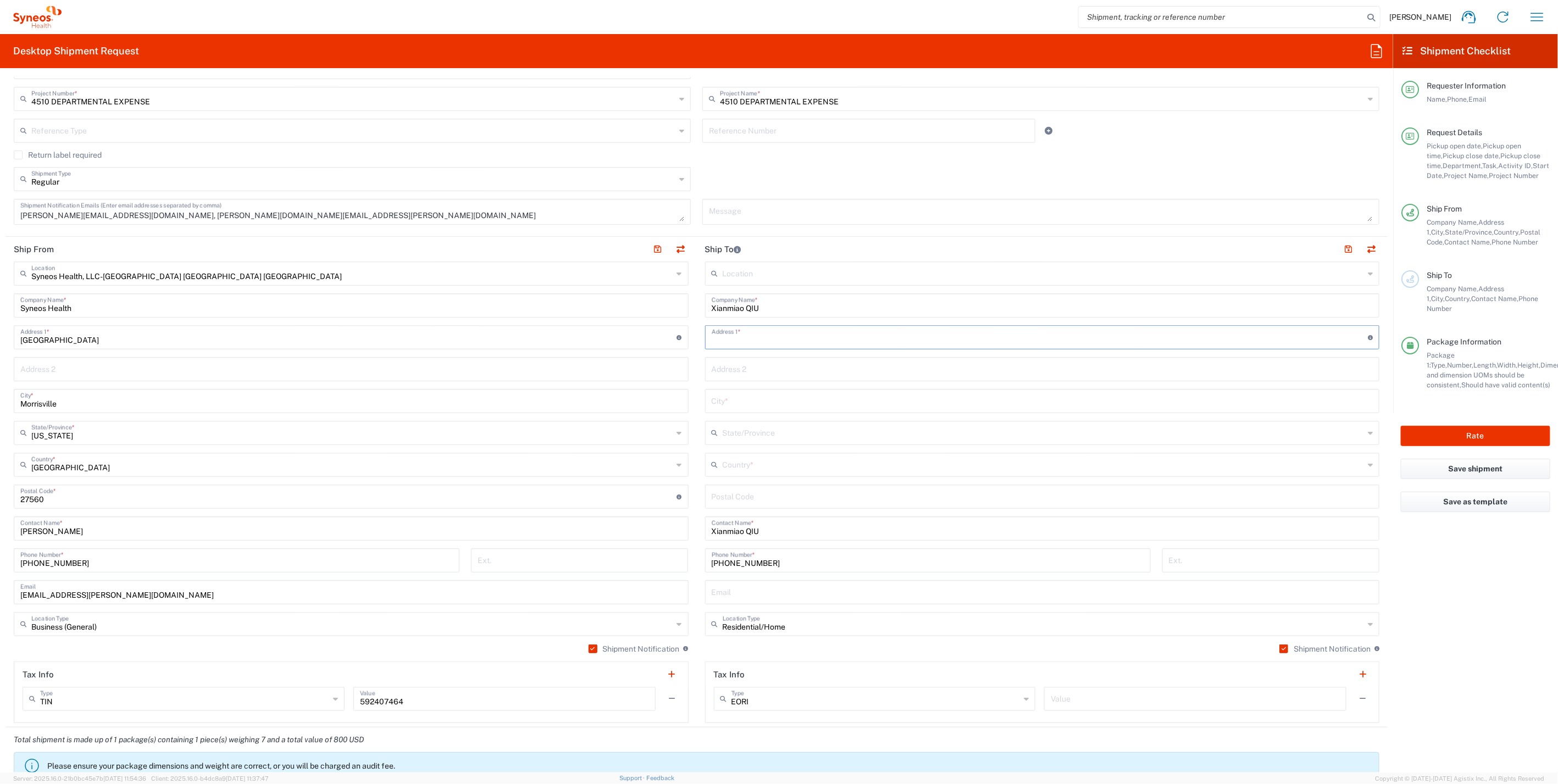
click at [735, 334] on input "text" at bounding box center [1040, 336] width 657 height 19
paste input "[STREET_ADDRESS]"
drag, startPoint x: 774, startPoint y: 337, endPoint x: 807, endPoint y: 339, distance: 33.1
click at [807, 339] on input "[STREET_ADDRESS]" at bounding box center [1040, 336] width 657 height 19
type input "[STREET_ADDRESS]"
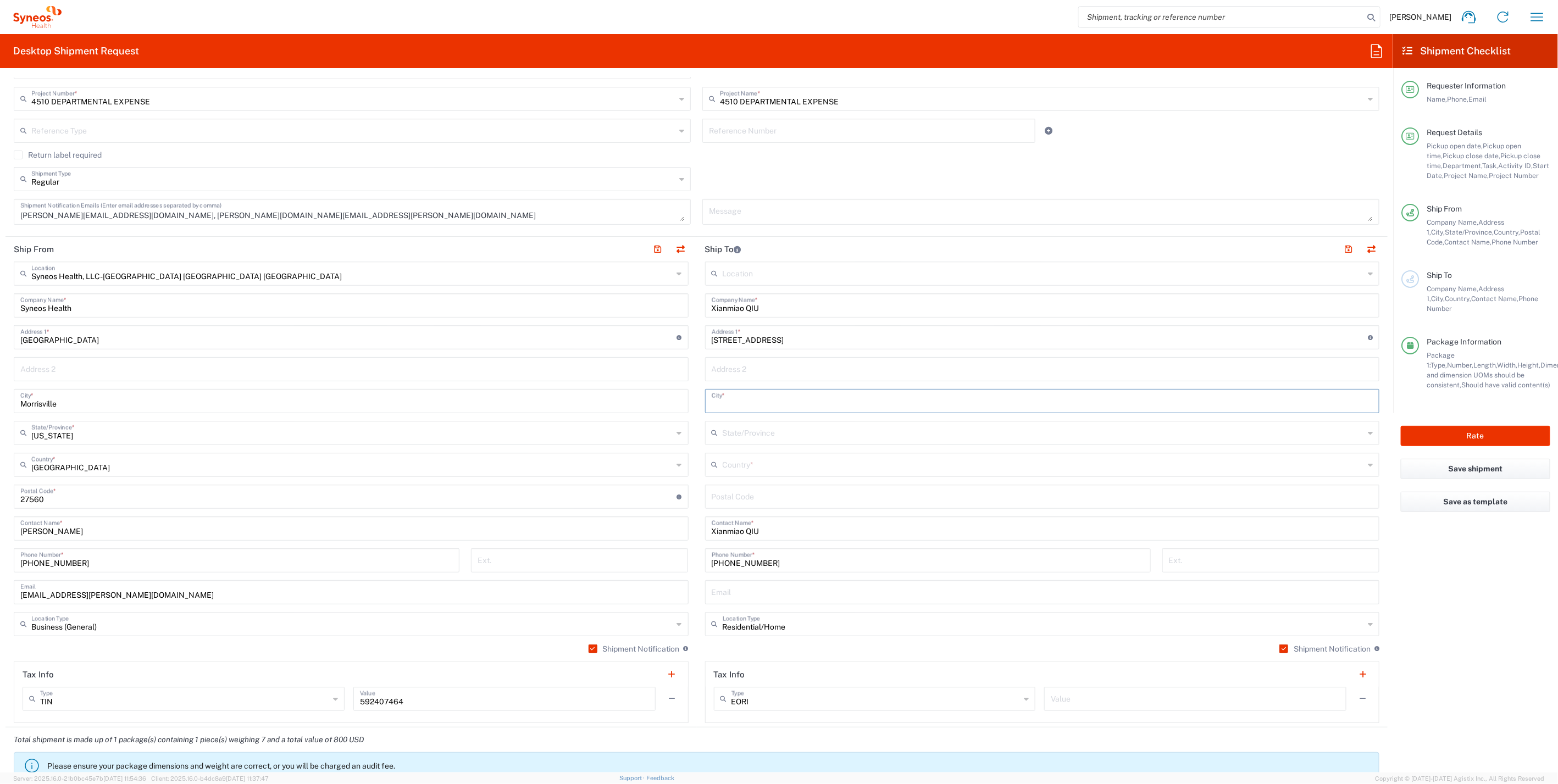
paste input "Cumming"
type input "Cumming"
drag, startPoint x: 794, startPoint y: 334, endPoint x: 821, endPoint y: 335, distance: 27.0
click at [821, 335] on input "[STREET_ADDRESS]" at bounding box center [1040, 336] width 657 height 19
type input "[STREET_ADDRESS]"
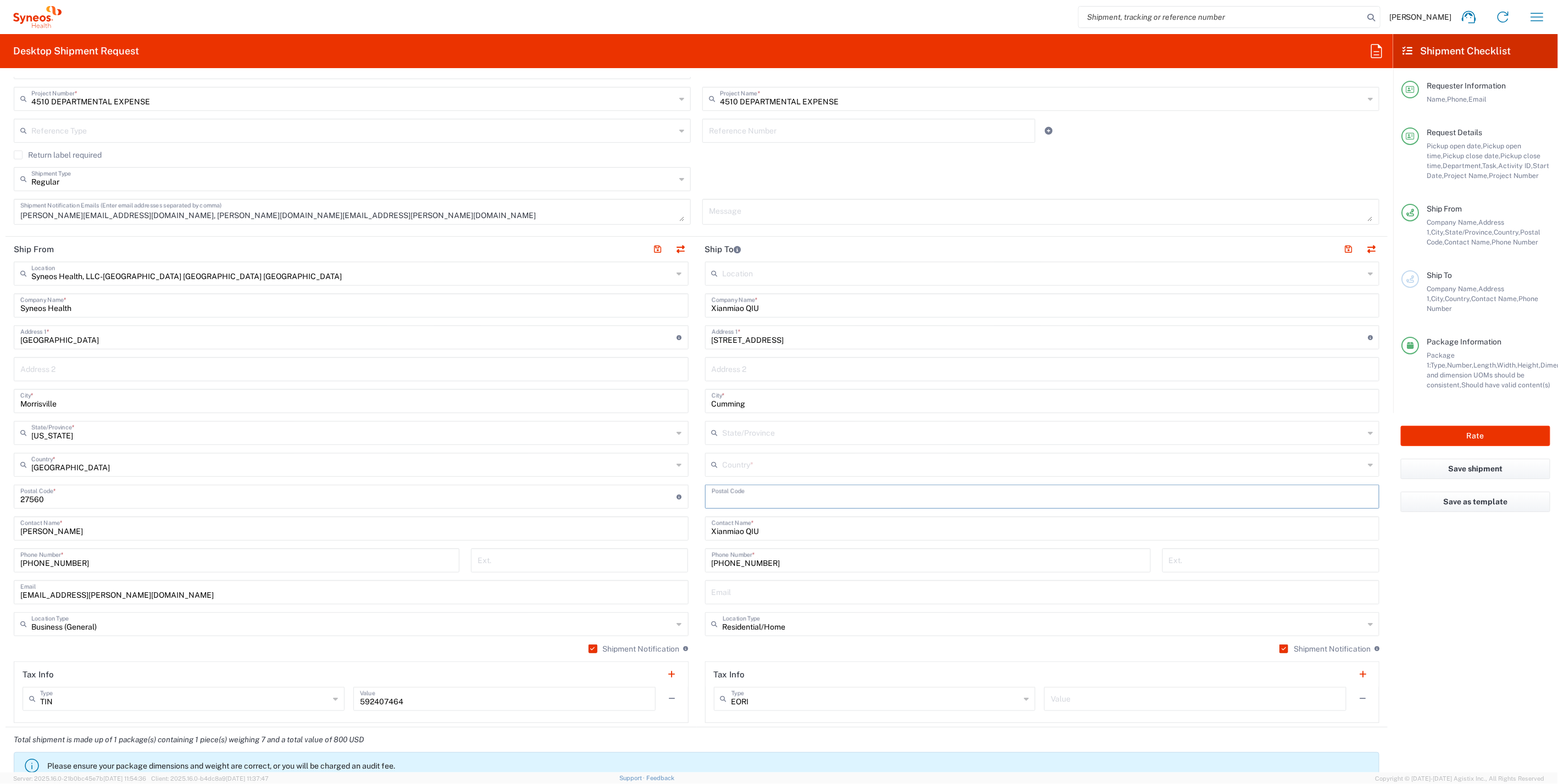
paste input "30028"
type input "30028"
drag, startPoint x: 778, startPoint y: 339, endPoint x: 829, endPoint y: 308, distance: 59.7
click at [826, 343] on input "[STREET_ADDRESS]" at bounding box center [1040, 336] width 657 height 19
type input "[STREET_ADDRESS]"
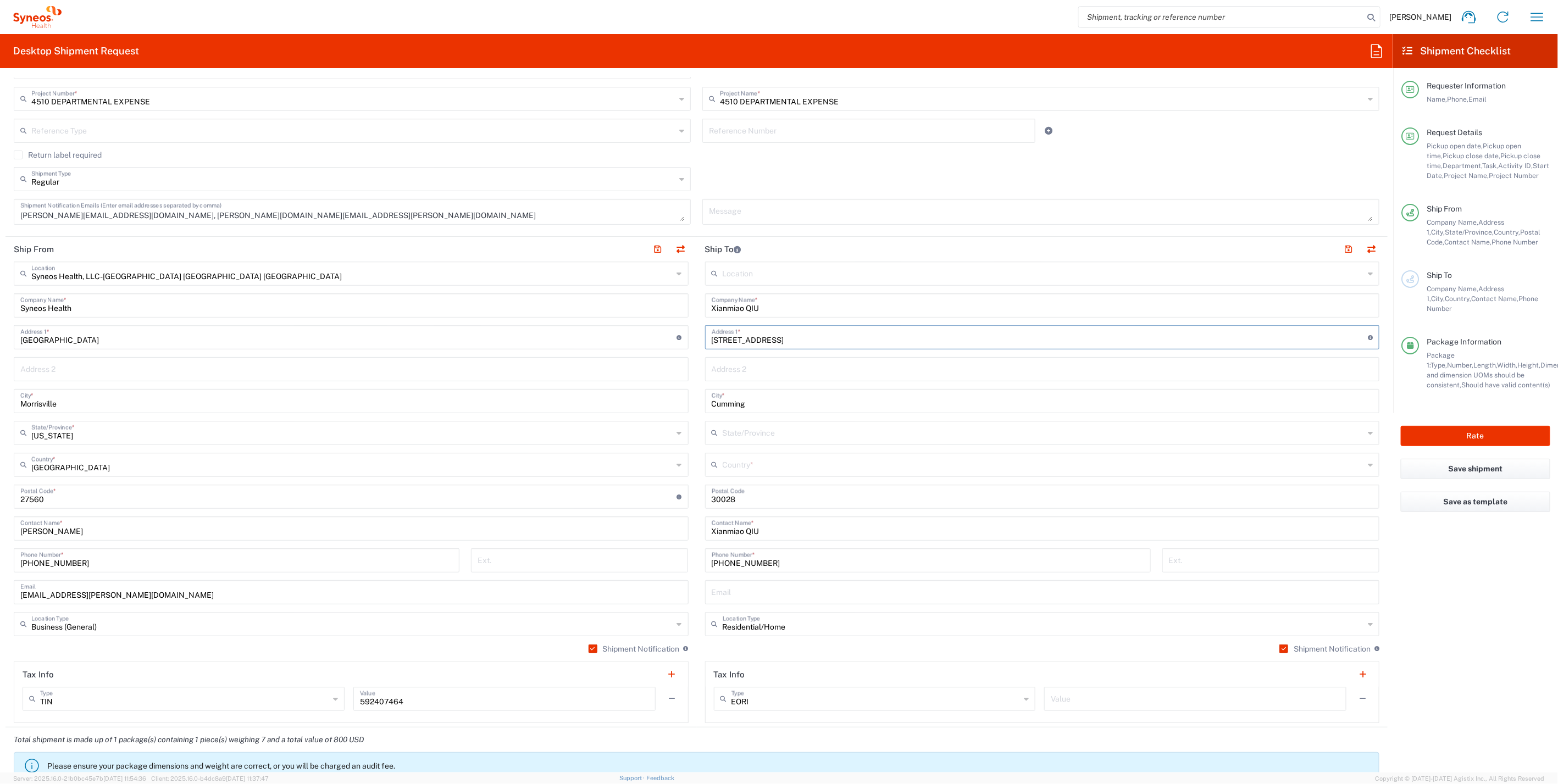
click at [1368, 458] on div "Country *" at bounding box center [1042, 465] width 675 height 24
click at [1365, 462] on div "Country *" at bounding box center [1042, 465] width 675 height 24
click at [832, 608] on span "[GEOGRAPHIC_DATA]" at bounding box center [1034, 617] width 667 height 17
type input "[GEOGRAPHIC_DATA]"
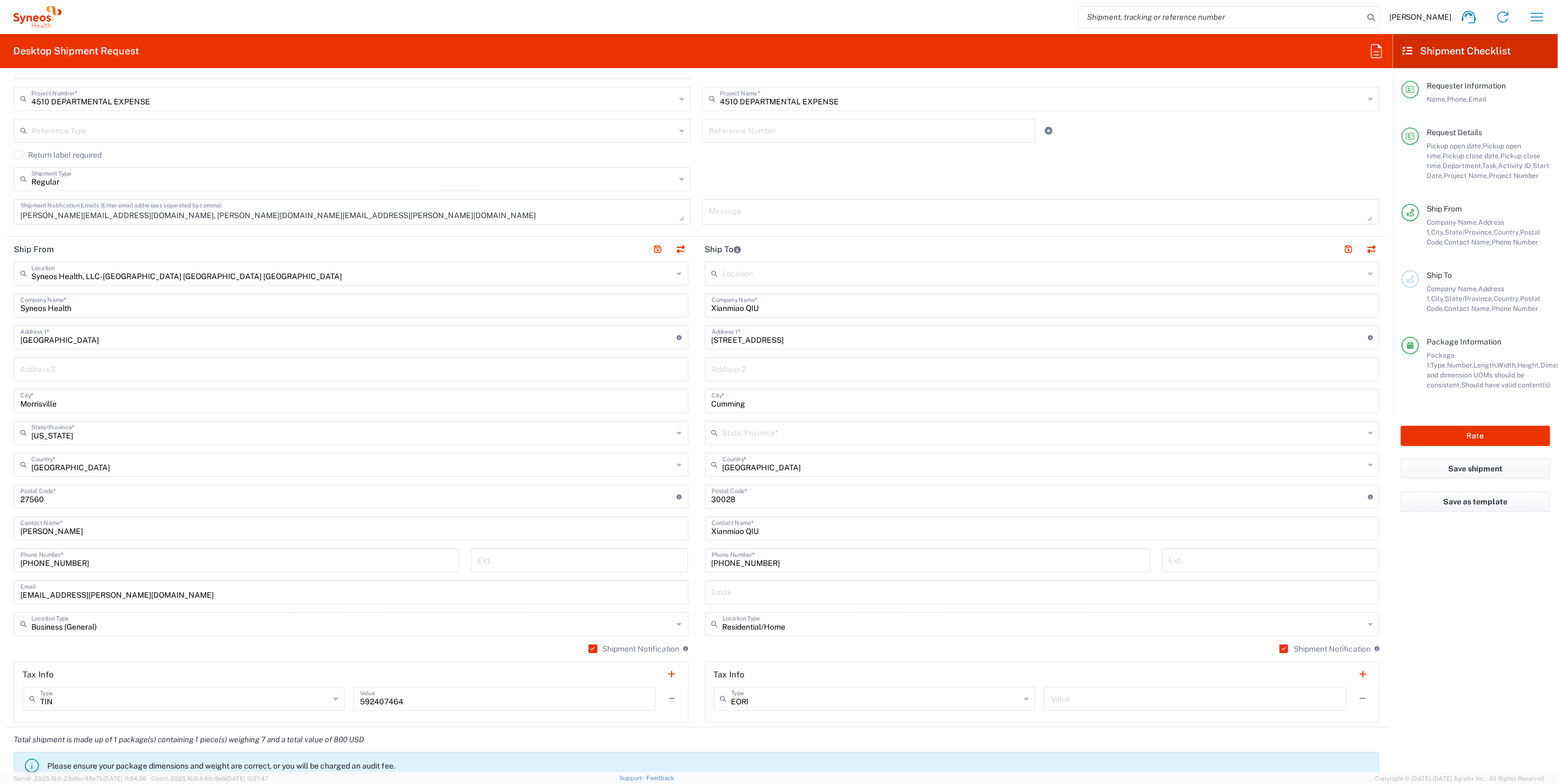
click at [1368, 429] on icon at bounding box center [1370, 432] width 5 height 18
click at [779, 525] on span "[US_STATE]" at bounding box center [1034, 532] width 667 height 17
type input "[US_STATE]"
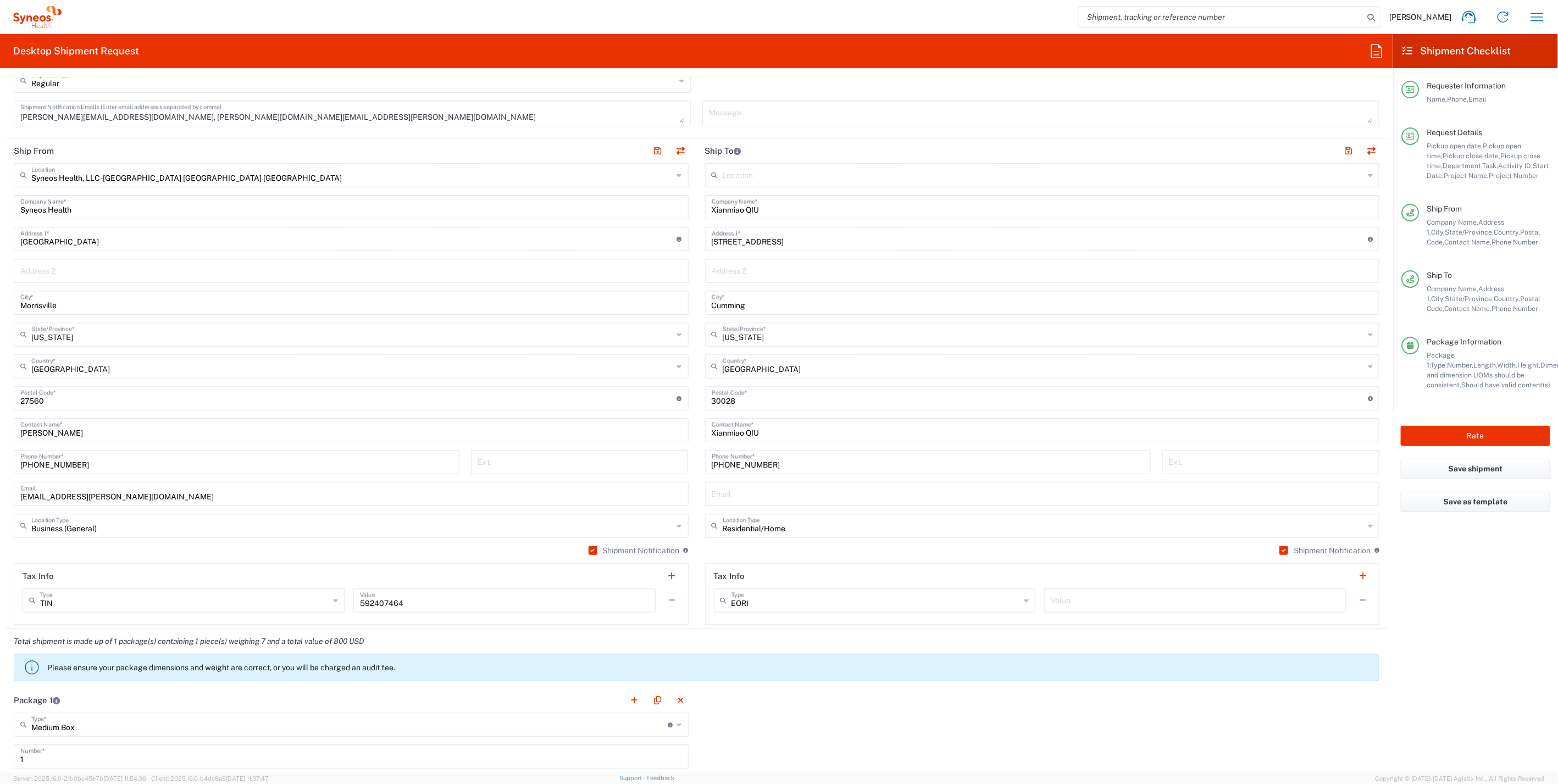
scroll to position [732, 0]
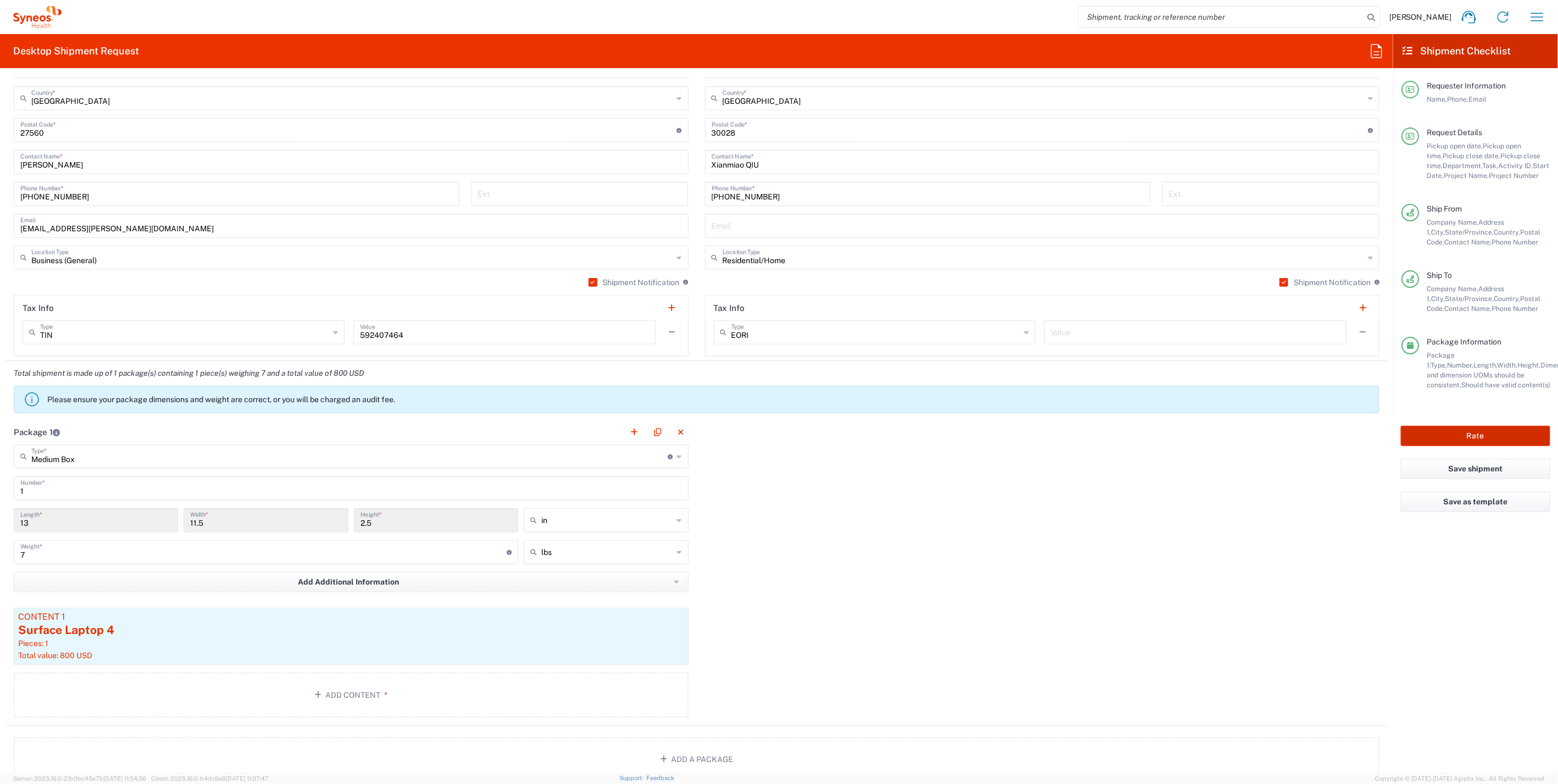
click at [1504, 436] on button "Rate" at bounding box center [1475, 436] width 150 height 21
type input "4510 DEPARTMENTAL EXPENSE"
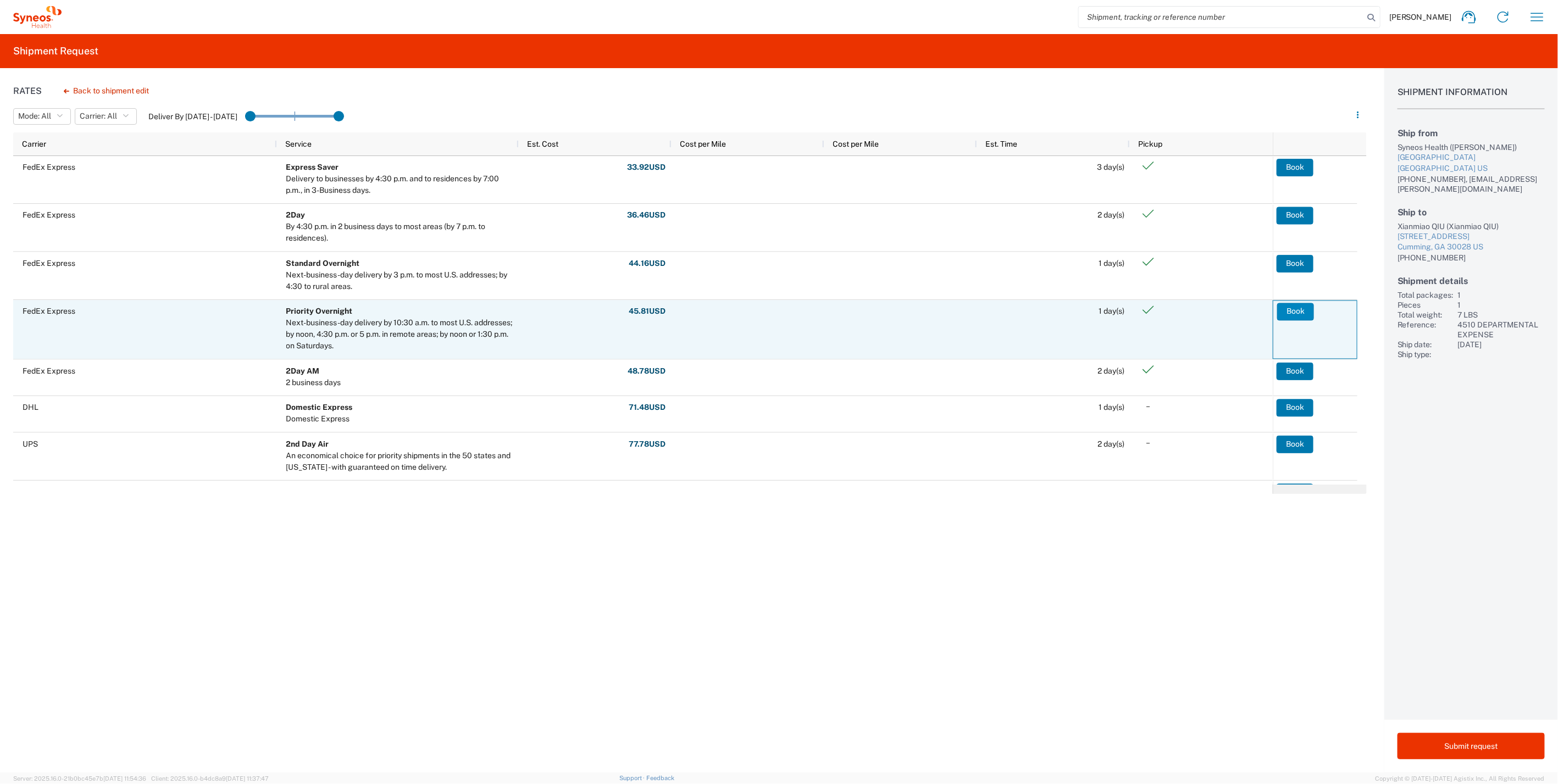
click at [1290, 309] on button "Book" at bounding box center [1295, 311] width 37 height 18
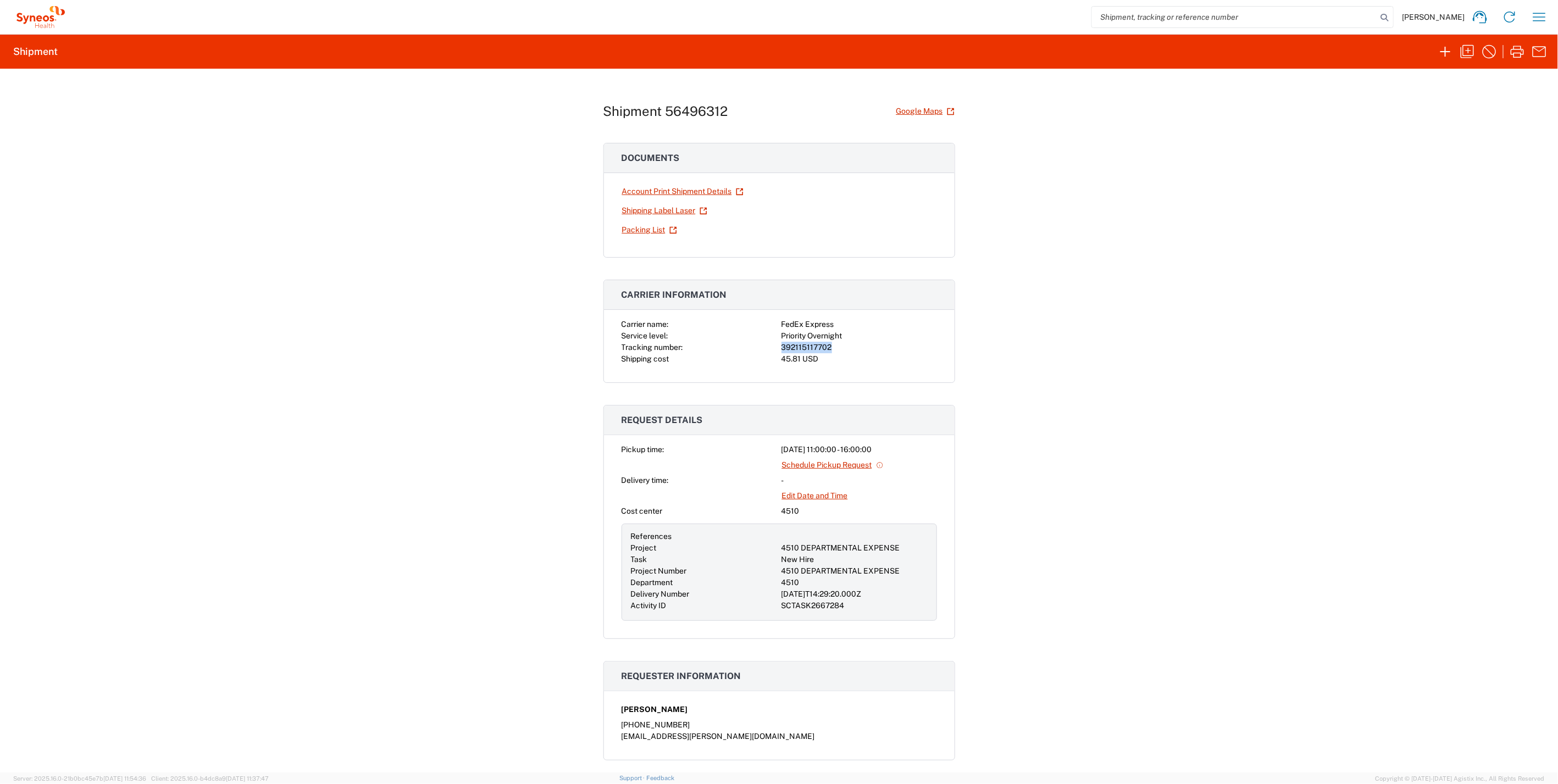
drag, startPoint x: 836, startPoint y: 343, endPoint x: 773, endPoint y: 345, distance: 63.0
click at [773, 345] on div "Carrier name: FedEx Express Service level: Priority Overnight Tracking number: …" at bounding box center [779, 342] width 316 height 46
drag, startPoint x: 773, startPoint y: 345, endPoint x: 786, endPoint y: 345, distance: 13.0
copy div "392115117702"
click at [1515, 50] on icon "button" at bounding box center [1517, 51] width 18 height 18
